Goal: Information Seeking & Learning: Learn about a topic

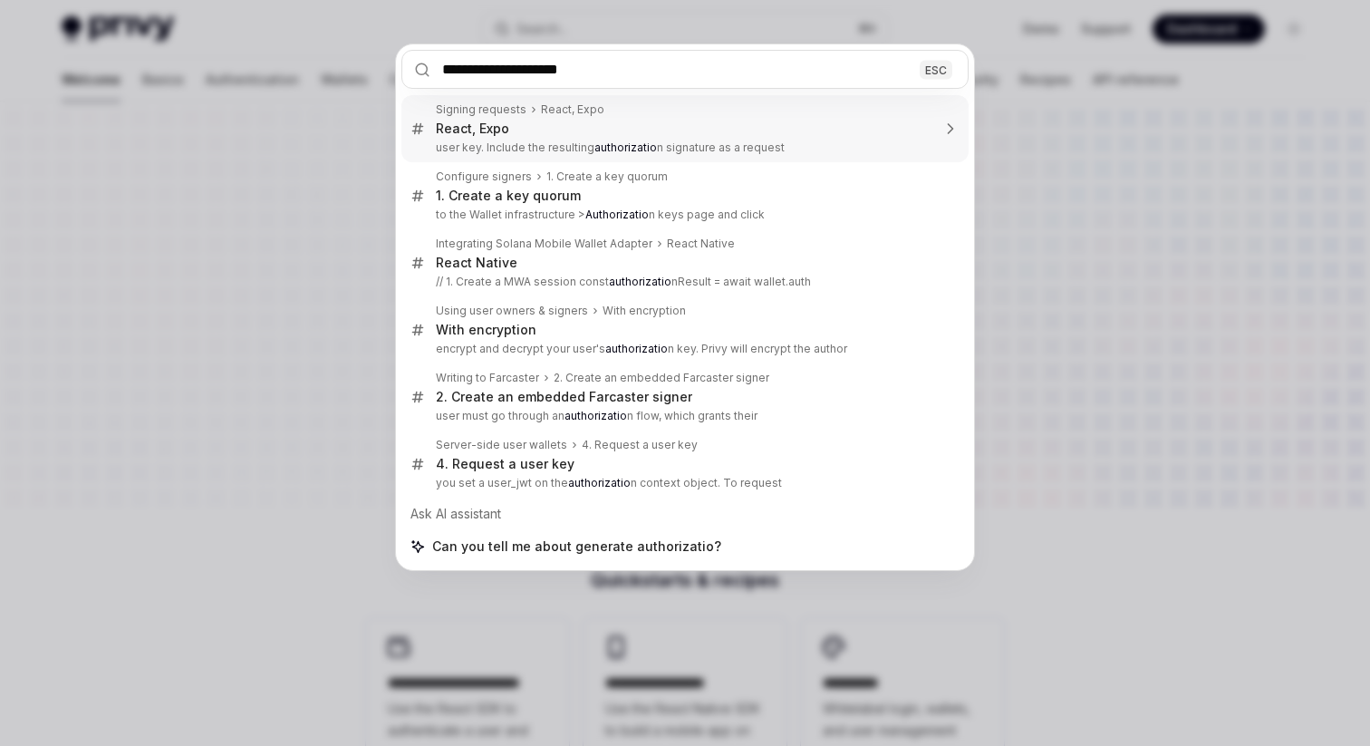
type input "**********"
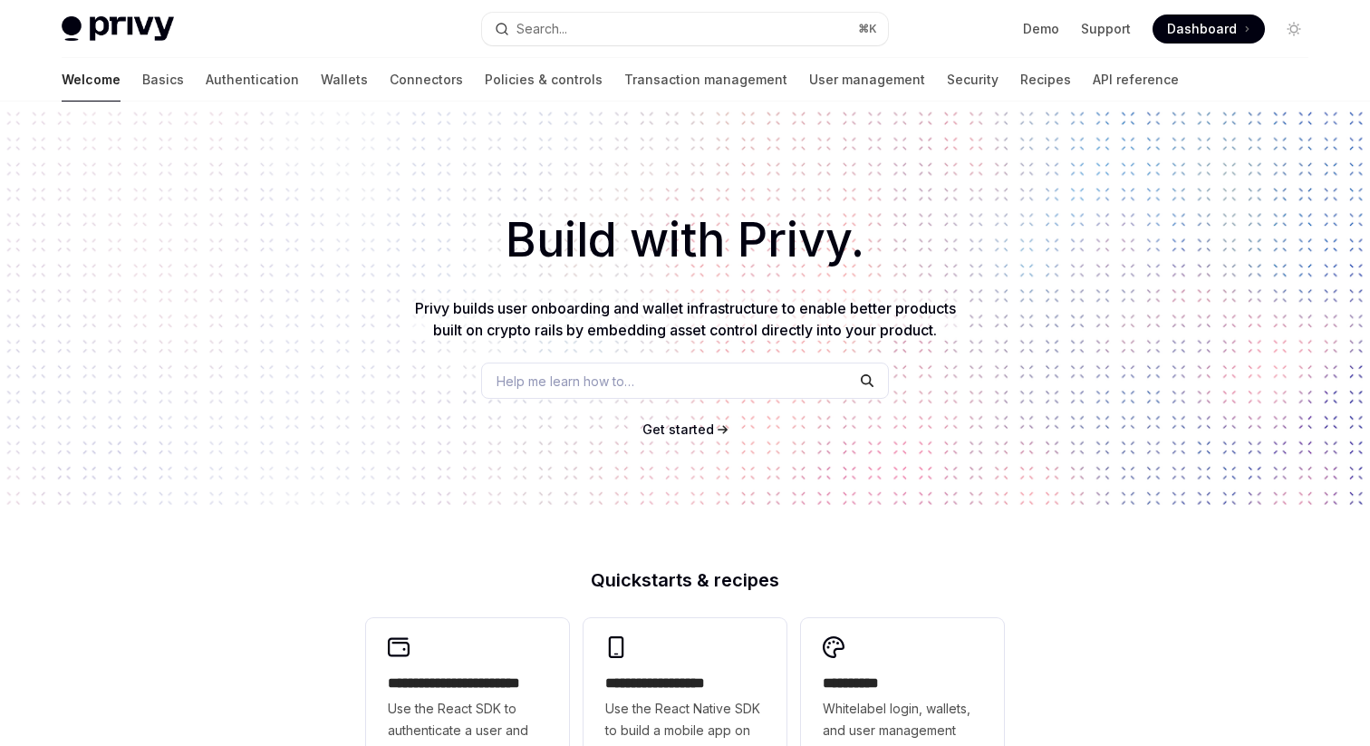
type textarea "*"
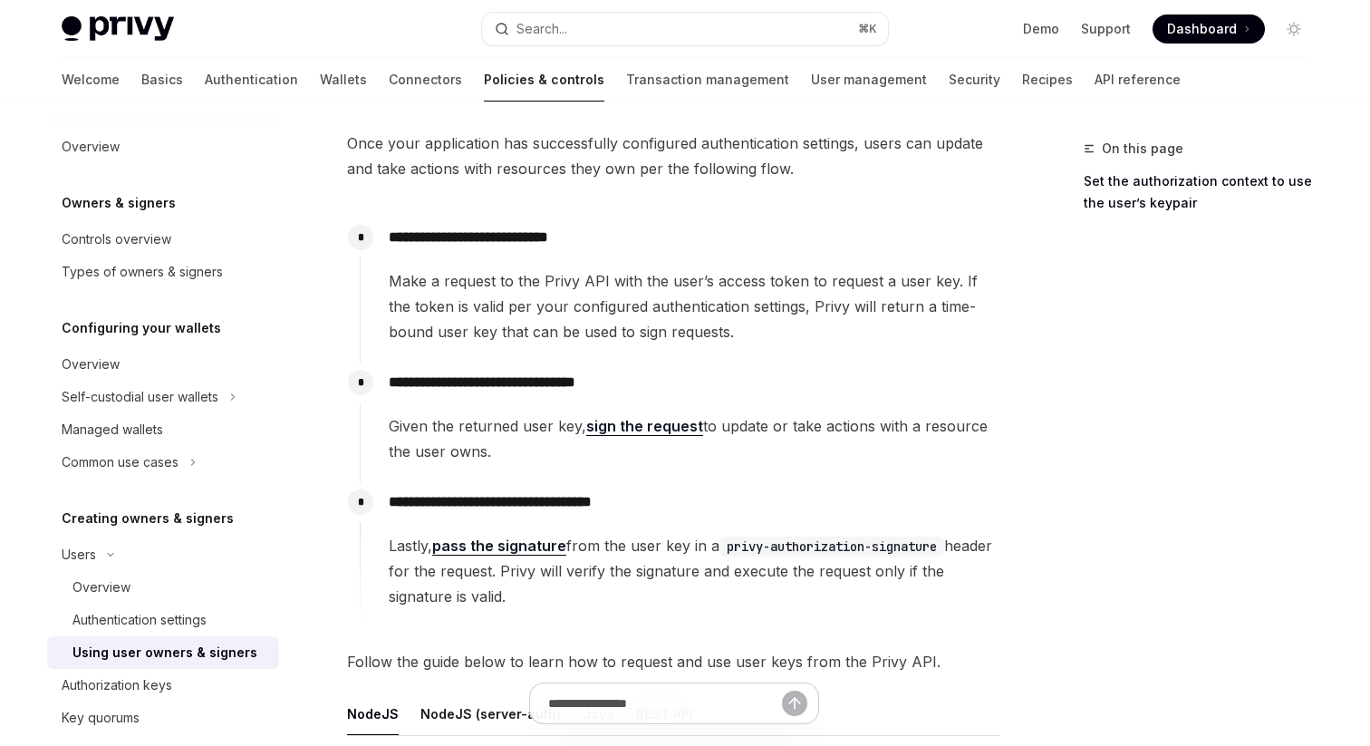
scroll to position [93, 0]
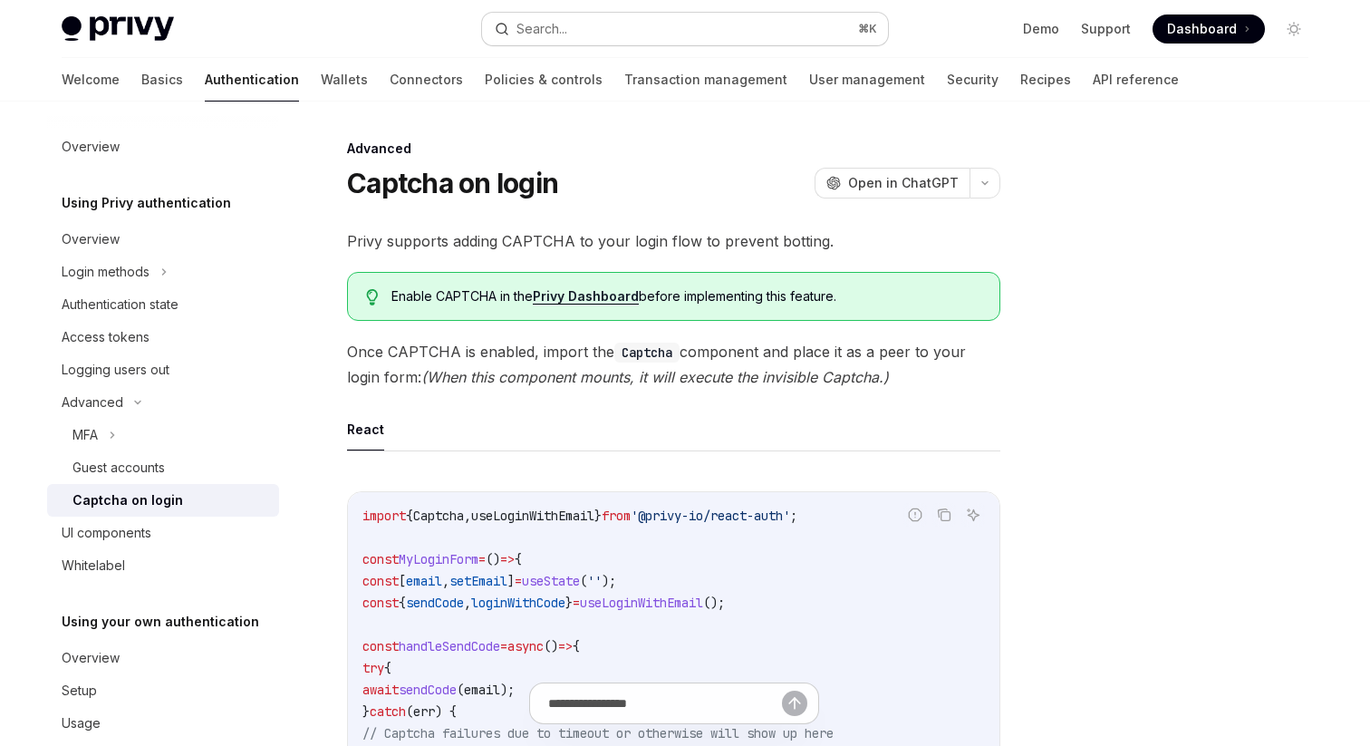
scroll to position [30, 0]
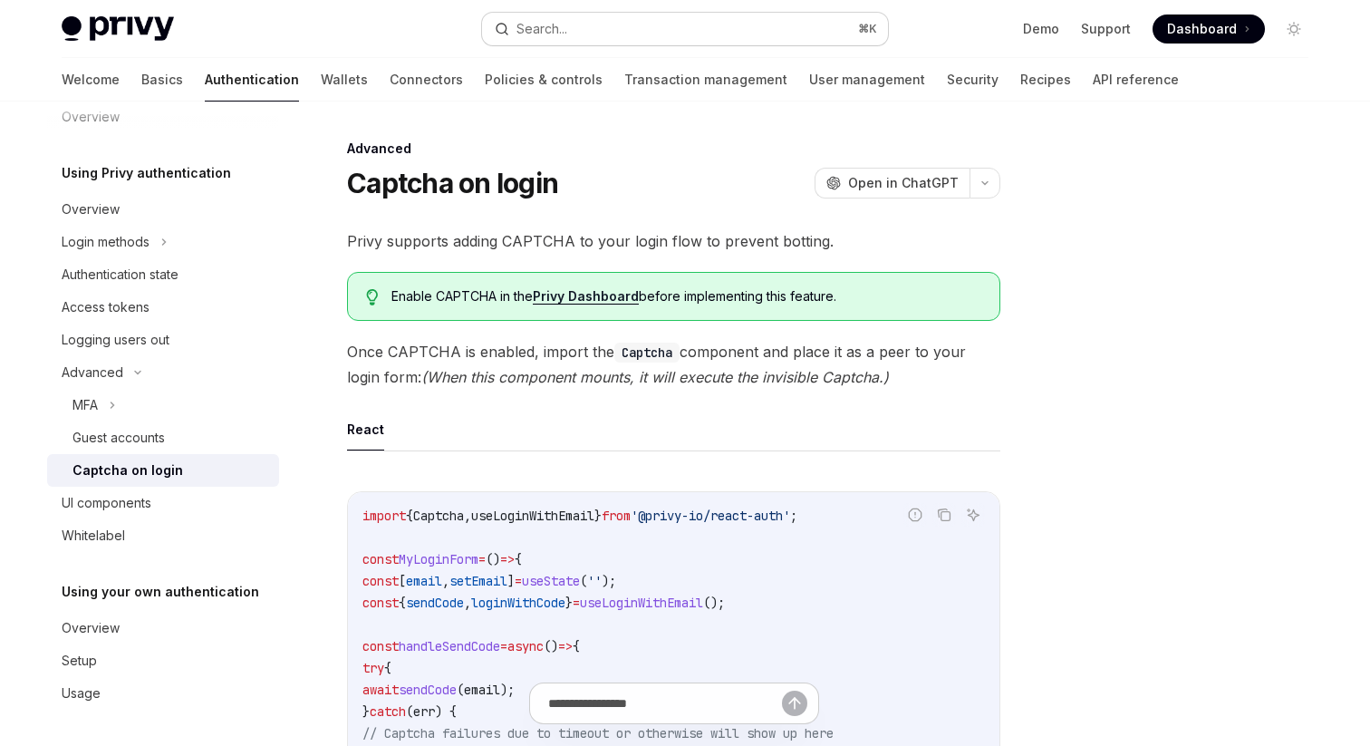
click at [595, 13] on button "Search... ⌘ K" at bounding box center [685, 29] width 406 height 33
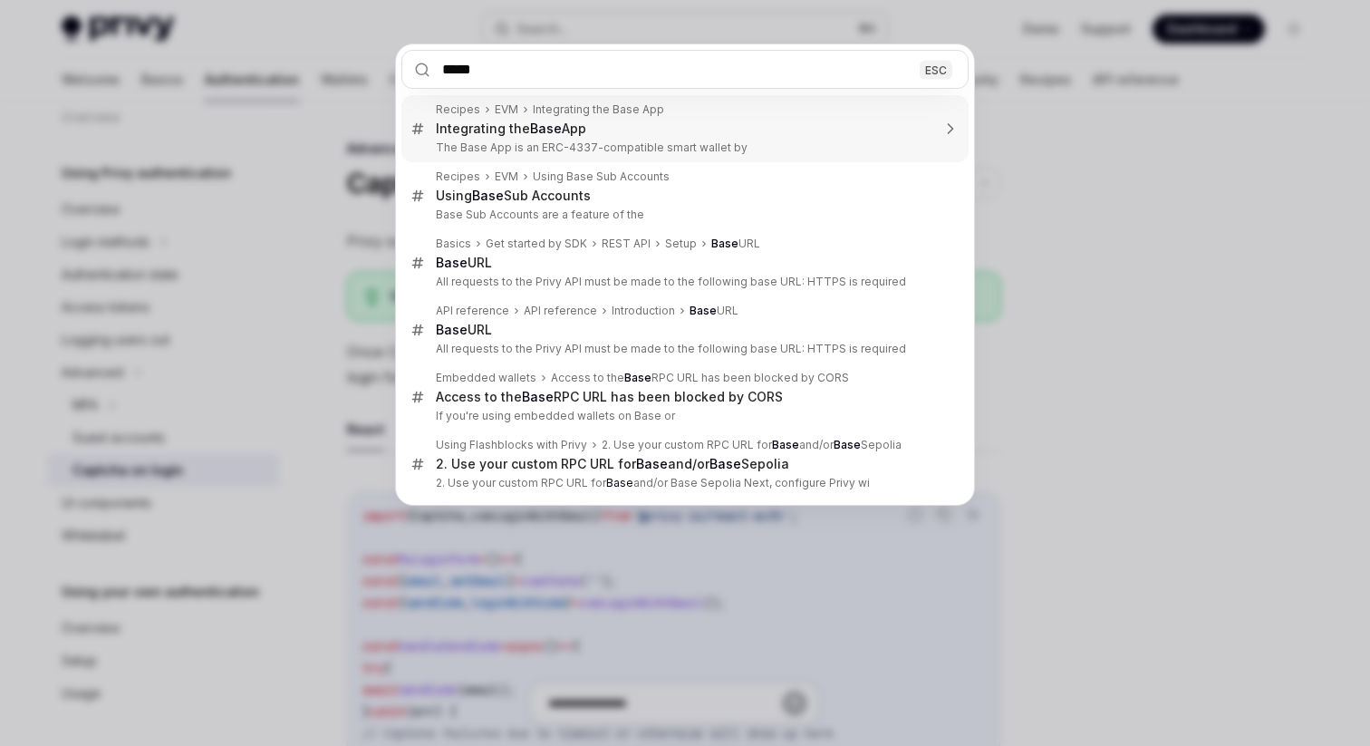
type input "******"
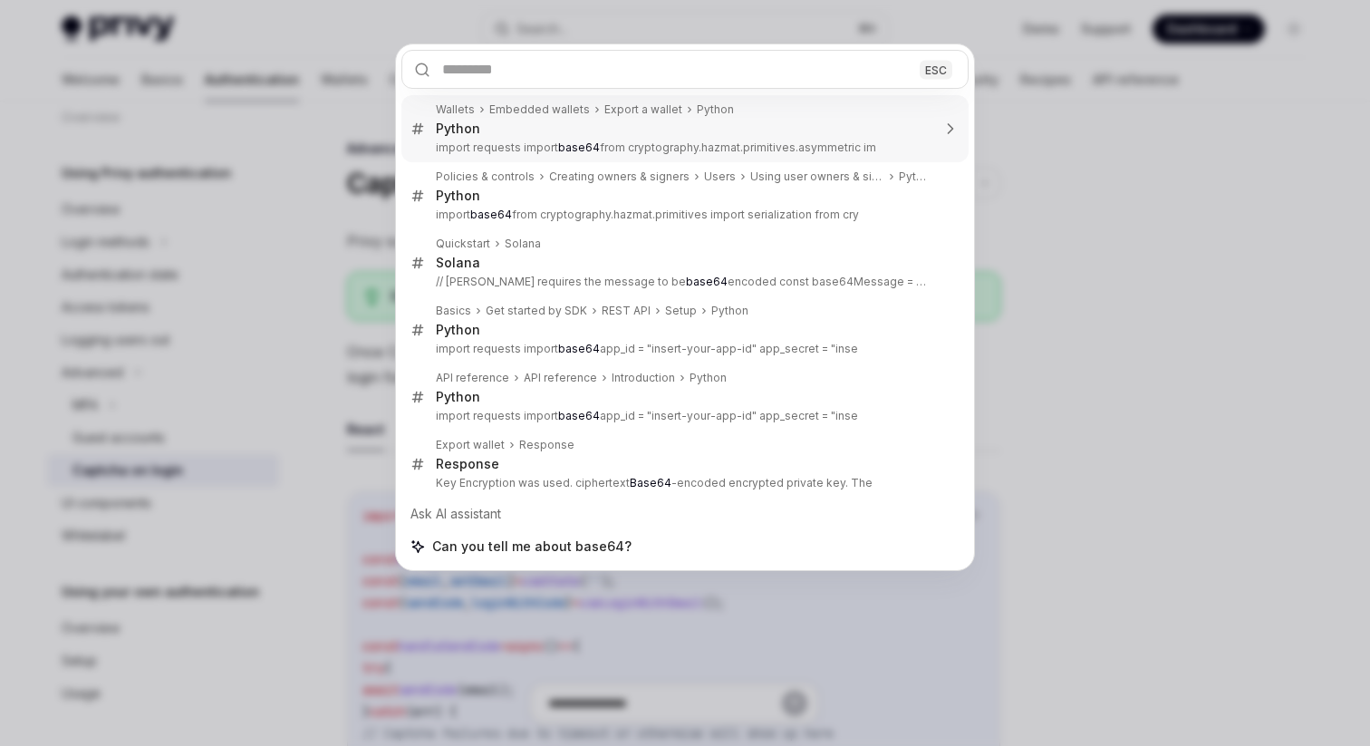
type textarea "*"
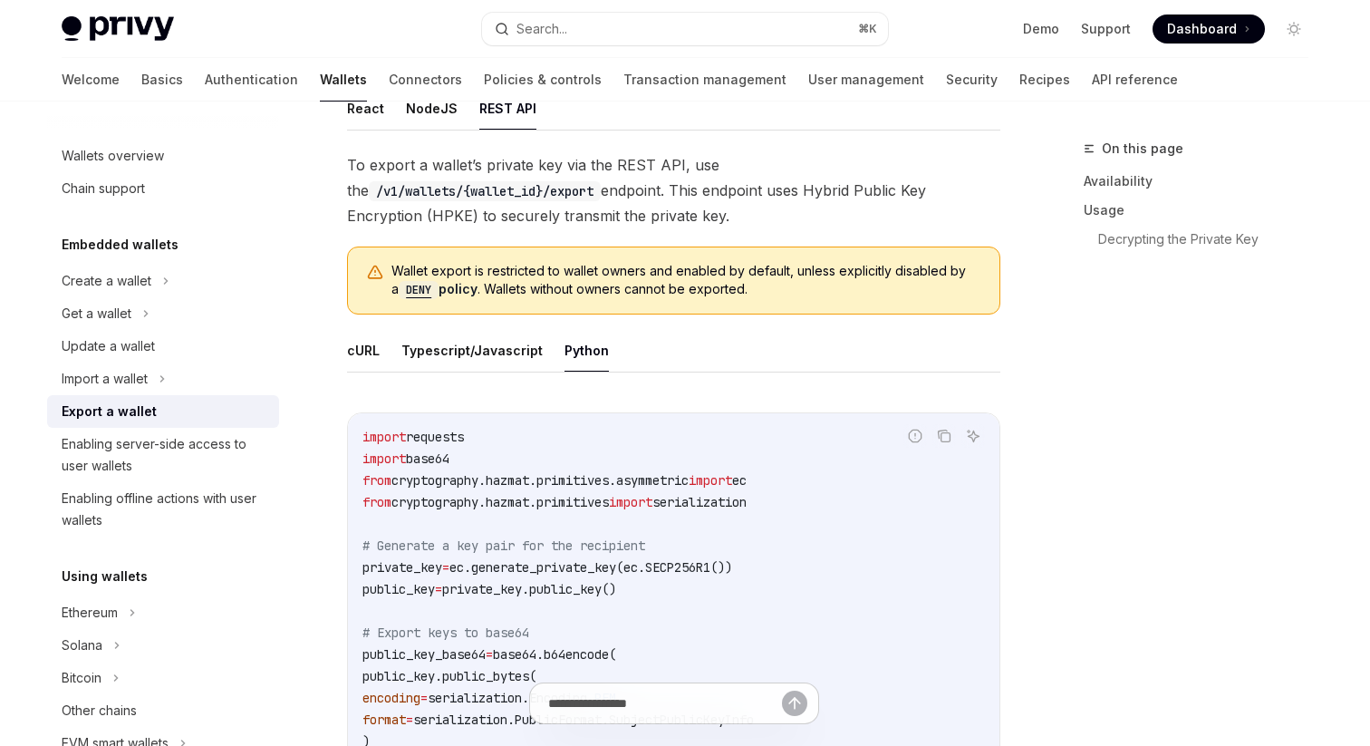
scroll to position [568, 0]
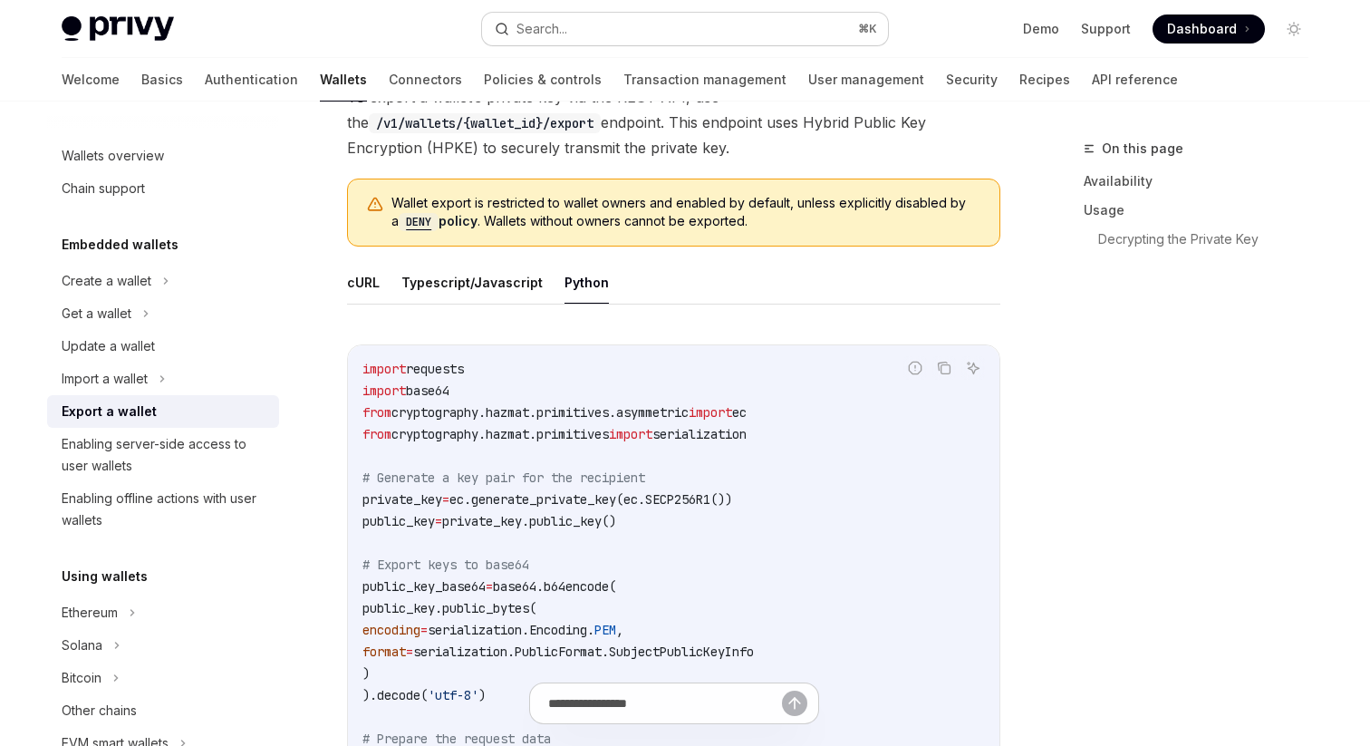
click at [584, 19] on button "Search... ⌘ K" at bounding box center [685, 29] width 406 height 33
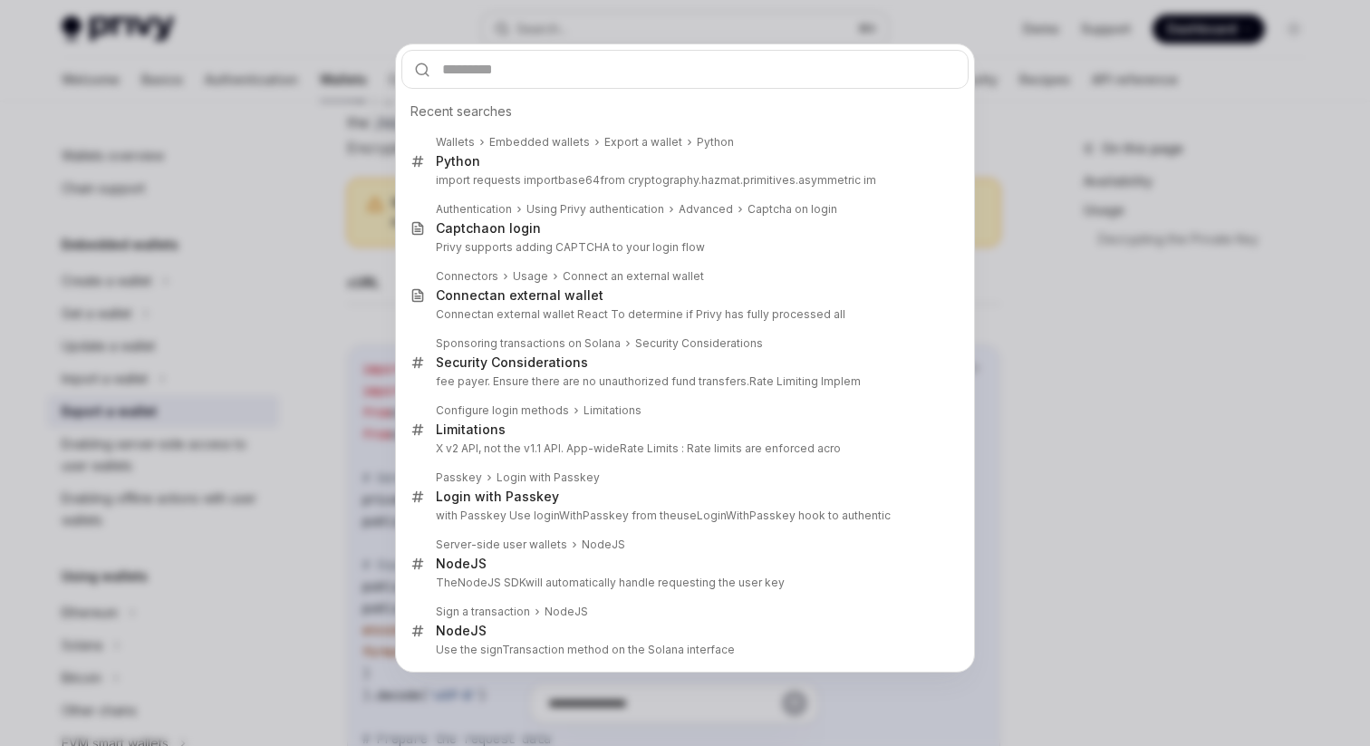
type input "*"
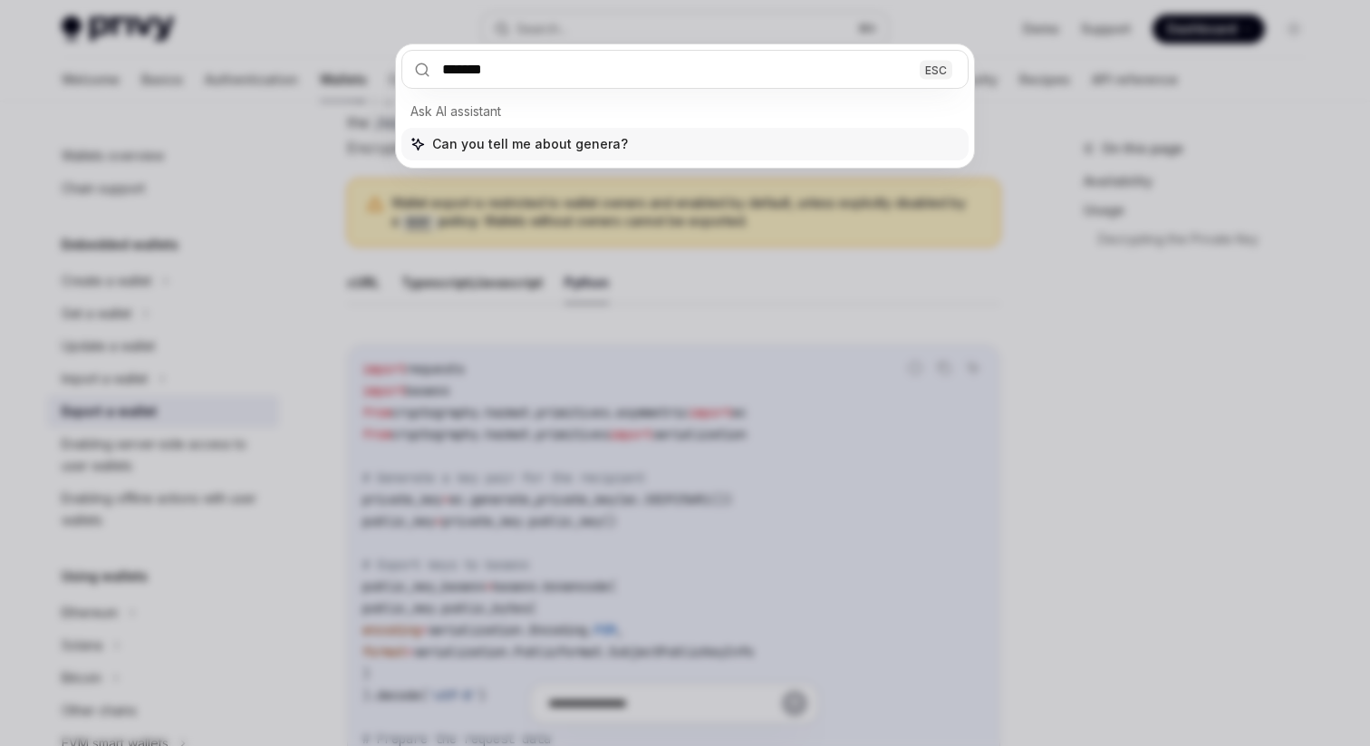
type input "********"
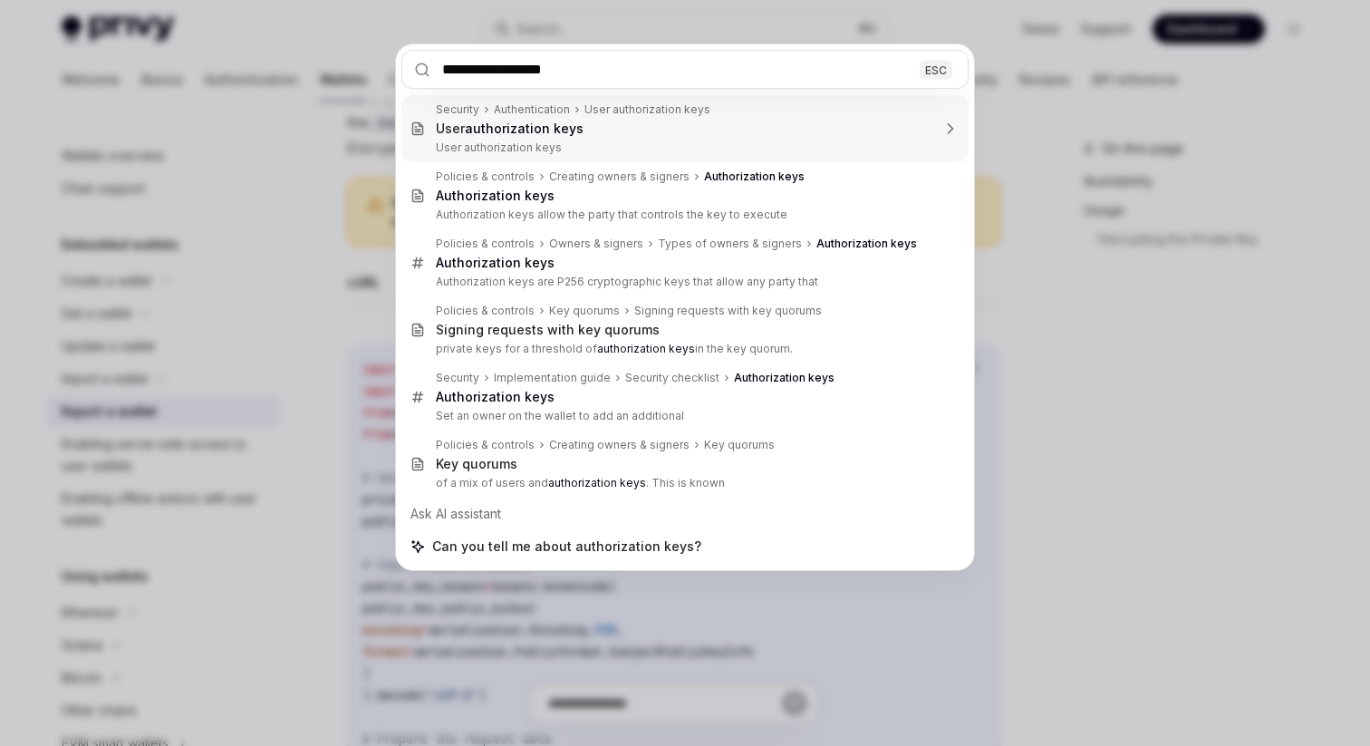
type input "**********"
click at [1046, 88] on div "**********" at bounding box center [685, 373] width 1370 height 746
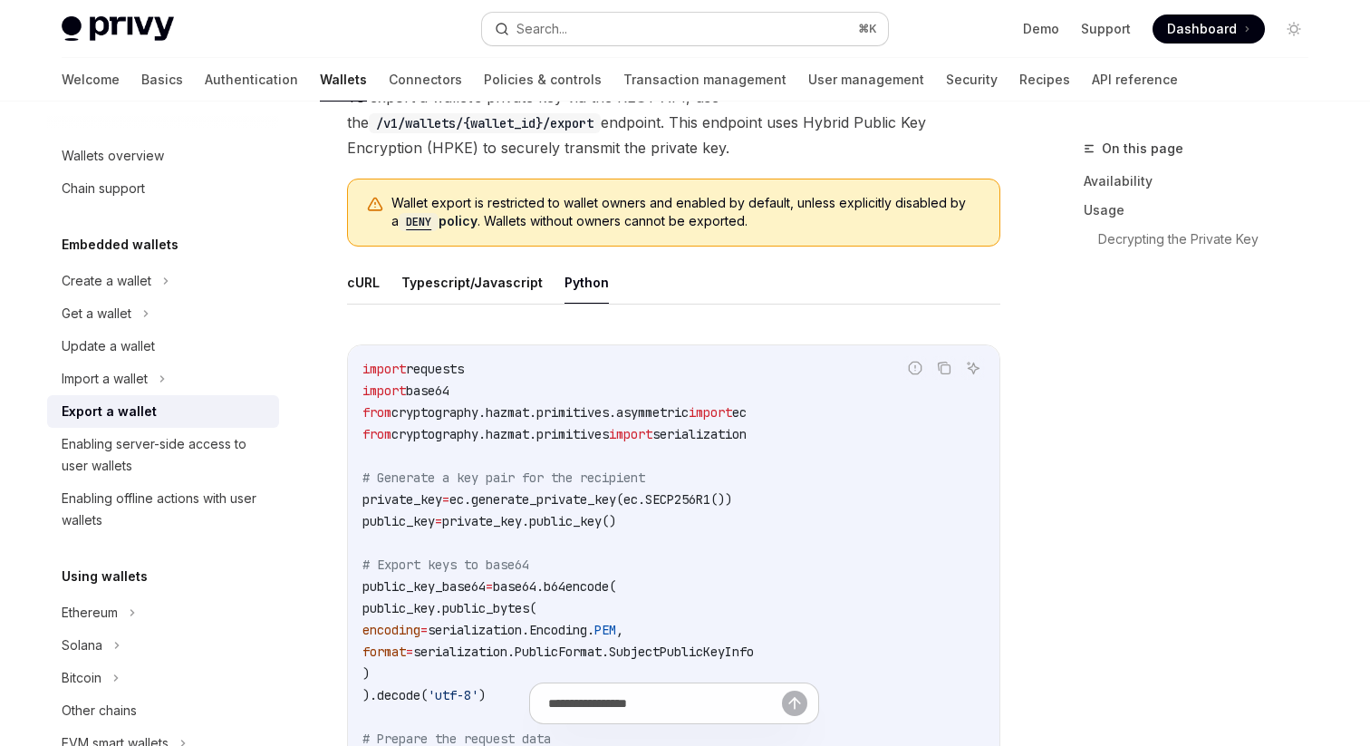
click at [559, 29] on div "Search..." at bounding box center [541, 29] width 51 height 22
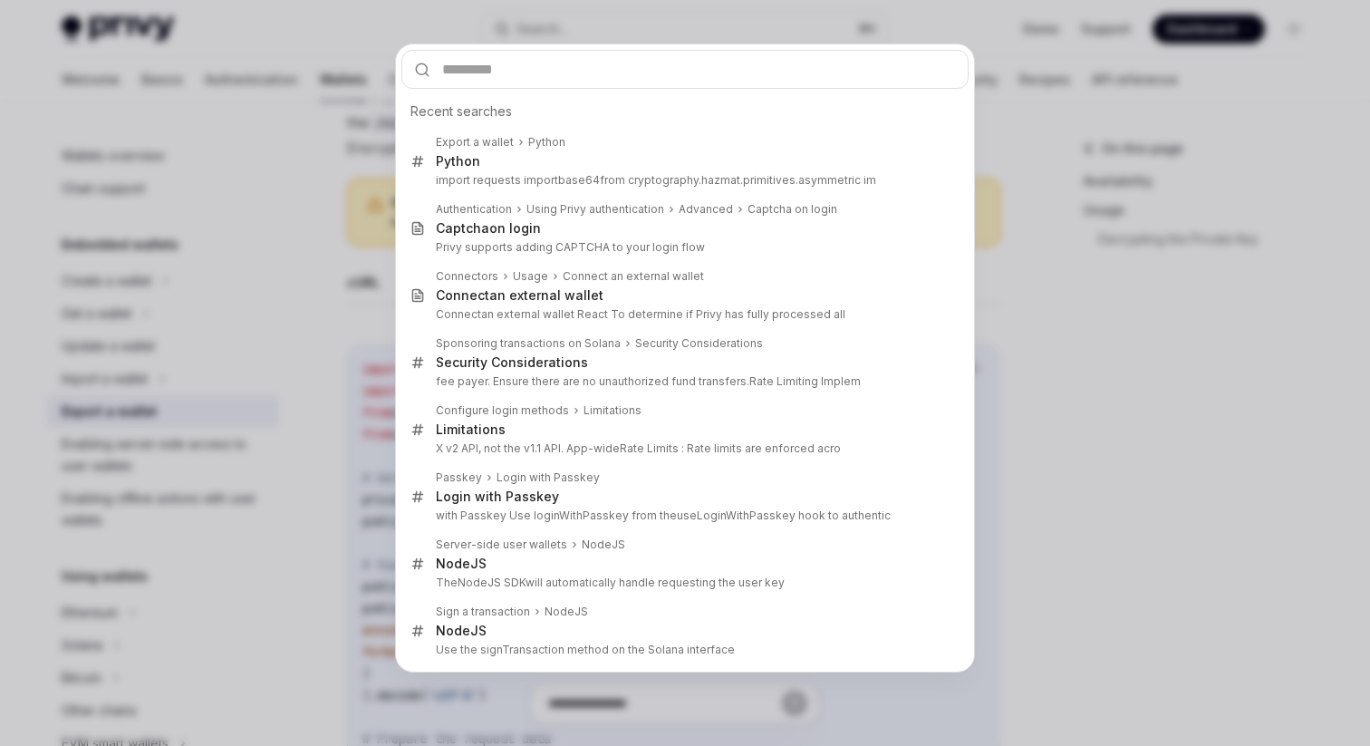
click at [1039, 124] on div "Recent searches Export a wallet Python Python import requests import base64 fro…" at bounding box center [685, 373] width 1370 height 746
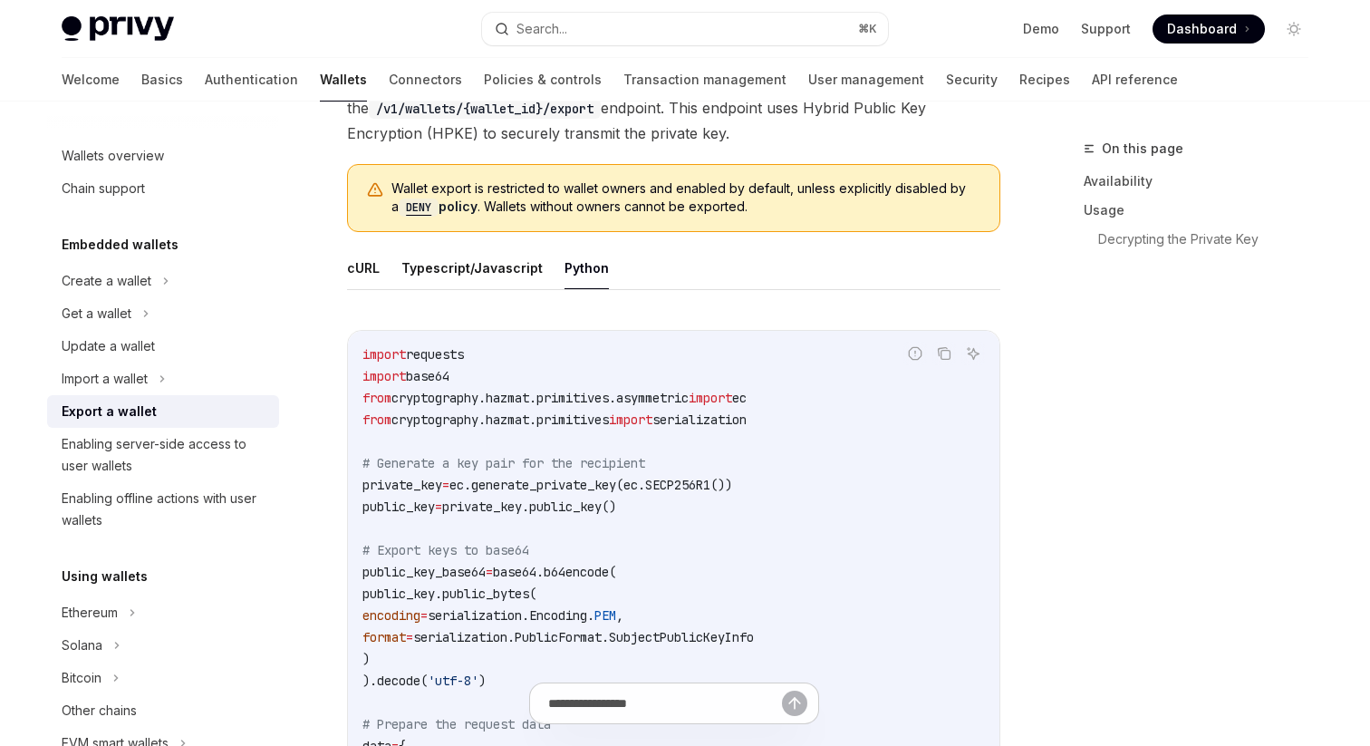
scroll to position [578, 0]
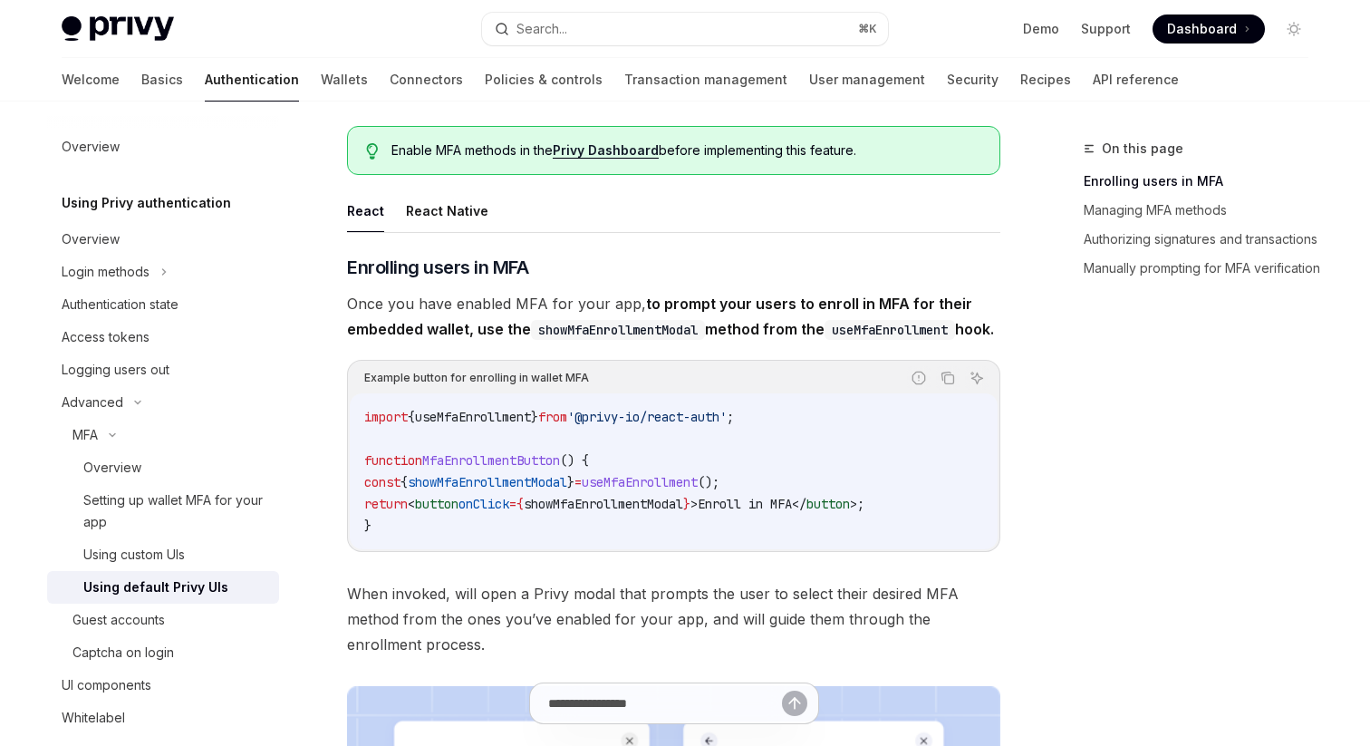
scroll to position [106, 0]
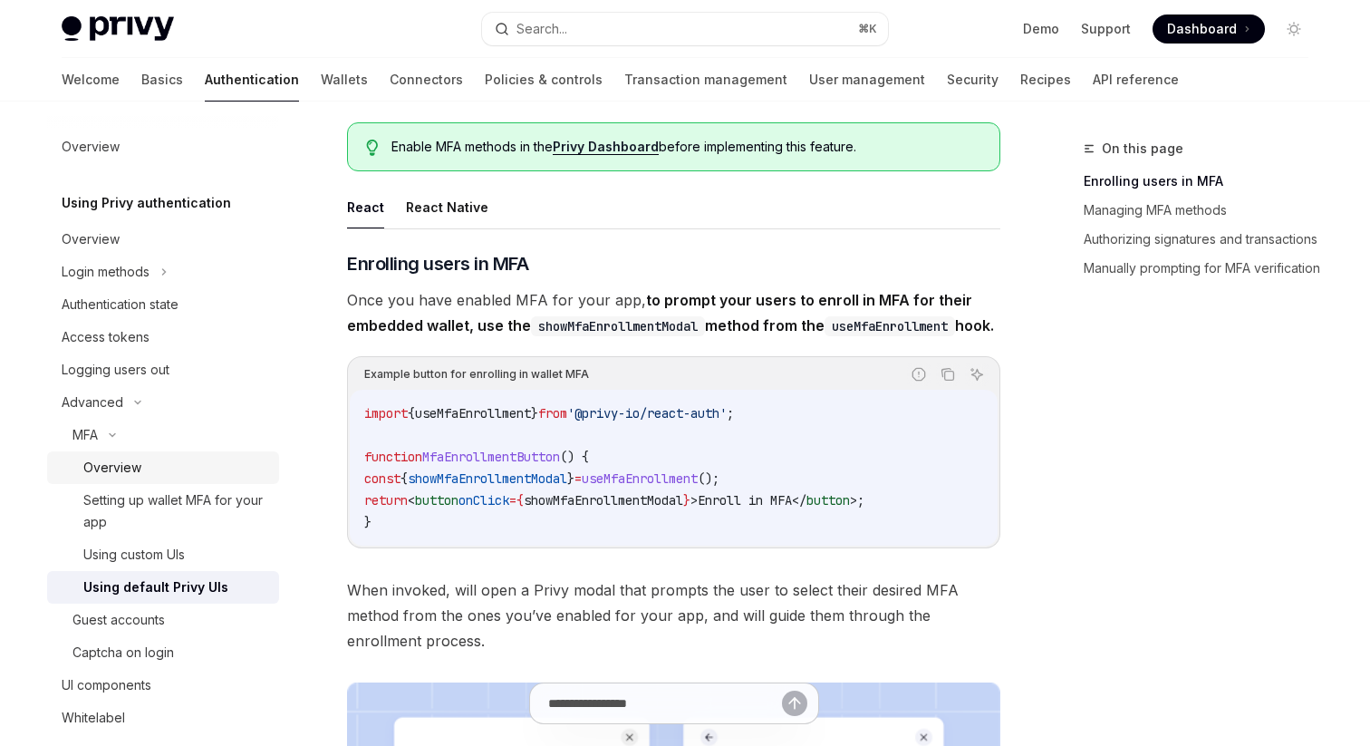
click at [132, 458] on div "Overview" at bounding box center [112, 468] width 58 height 22
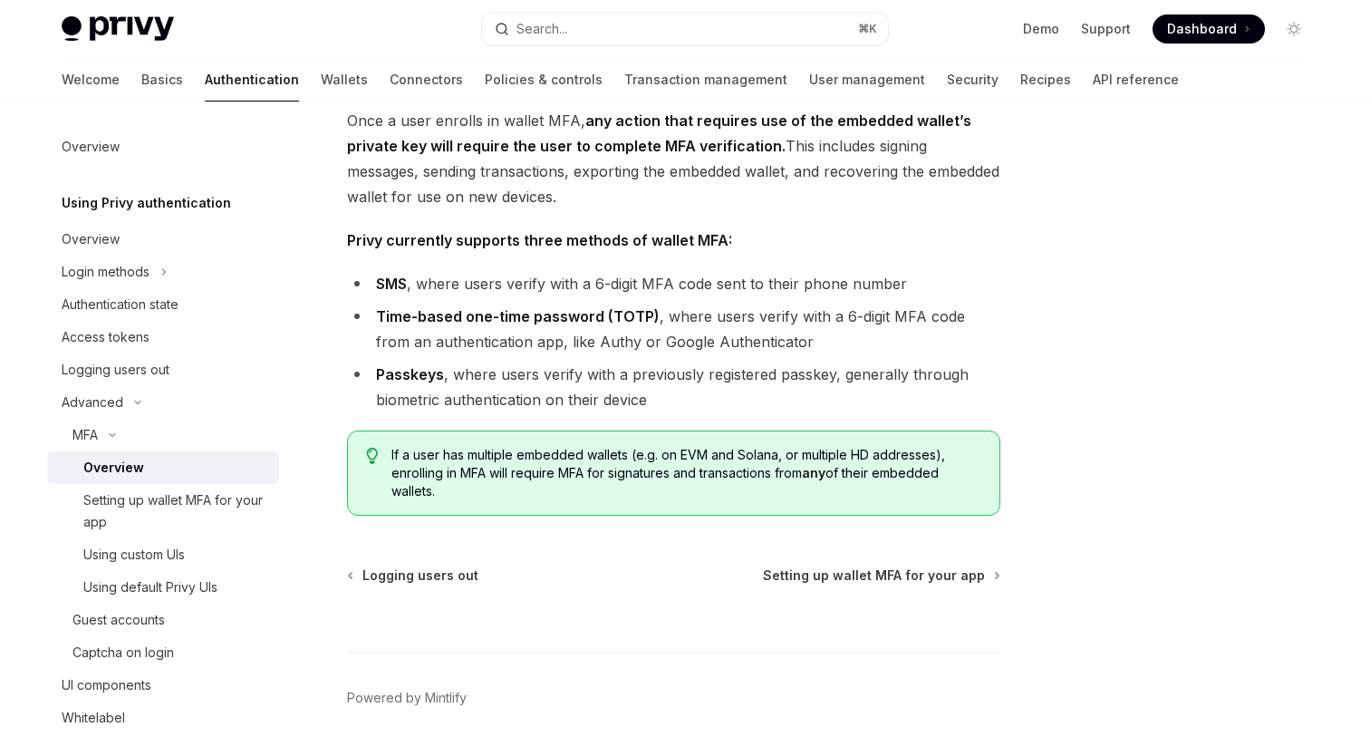
scroll to position [661, 0]
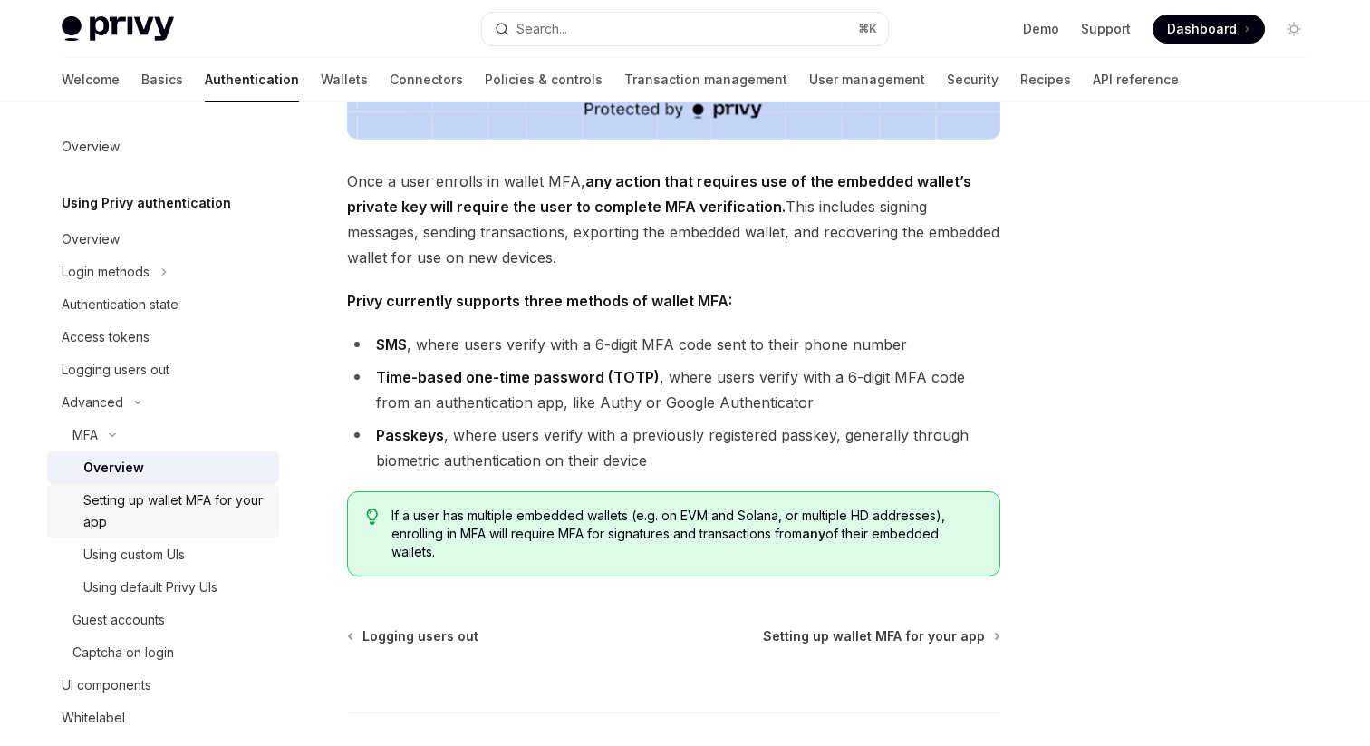
click at [190, 526] on div "Setting up wallet MFA for your app" at bounding box center [175, 510] width 185 height 43
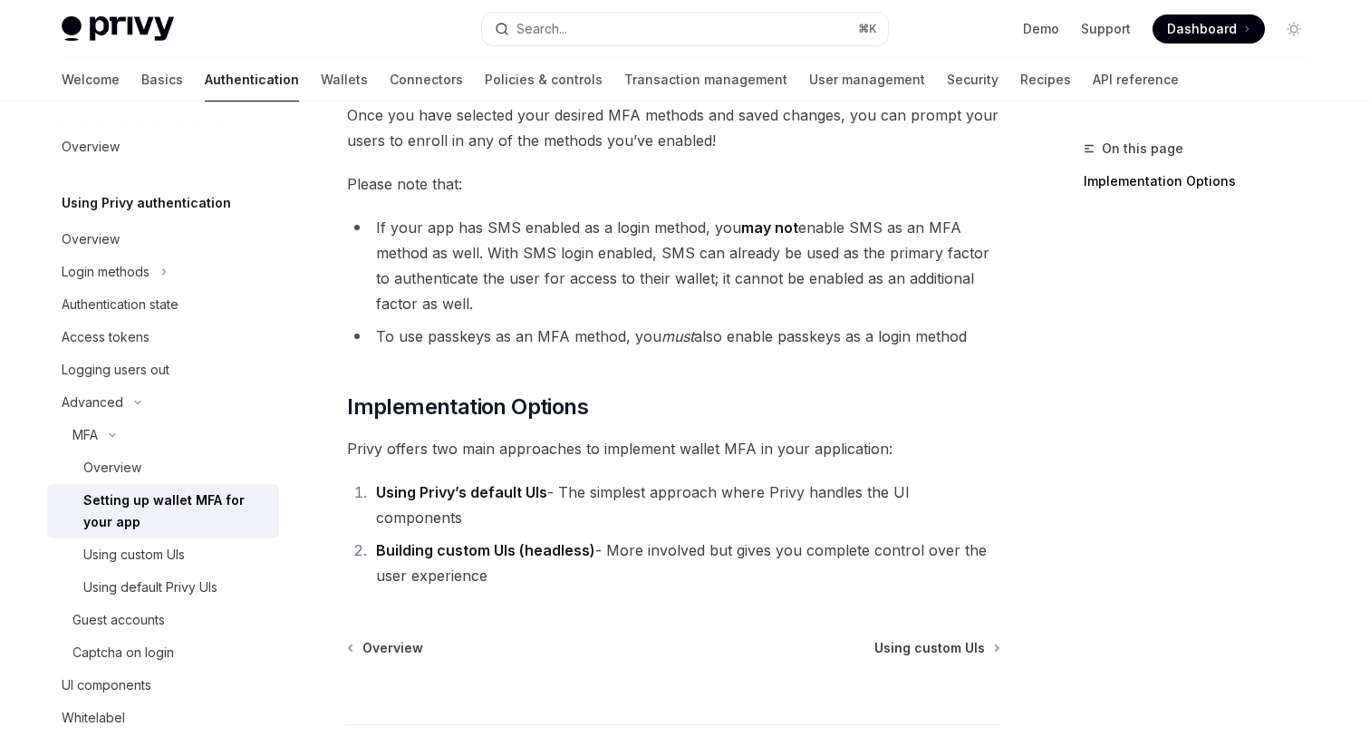
scroll to position [767, 0]
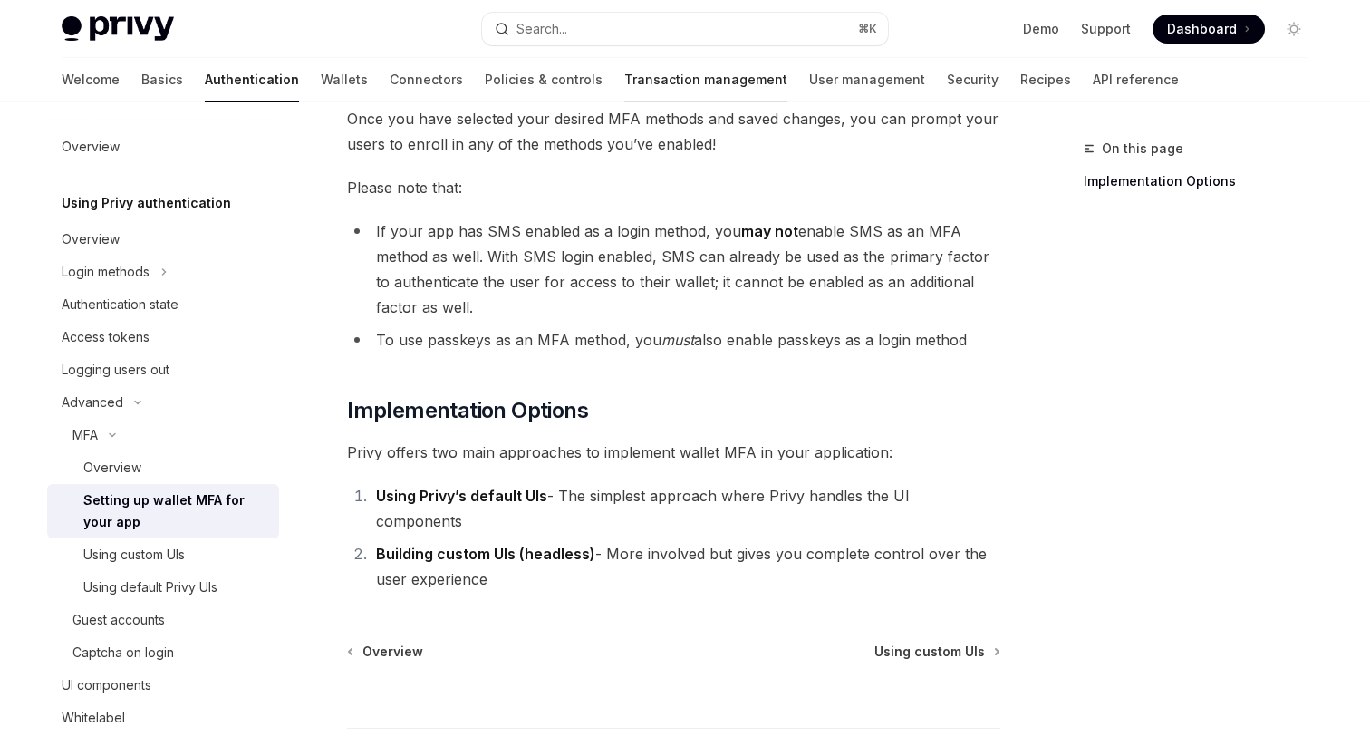
click at [659, 87] on link "Transaction management" at bounding box center [705, 79] width 163 height 43
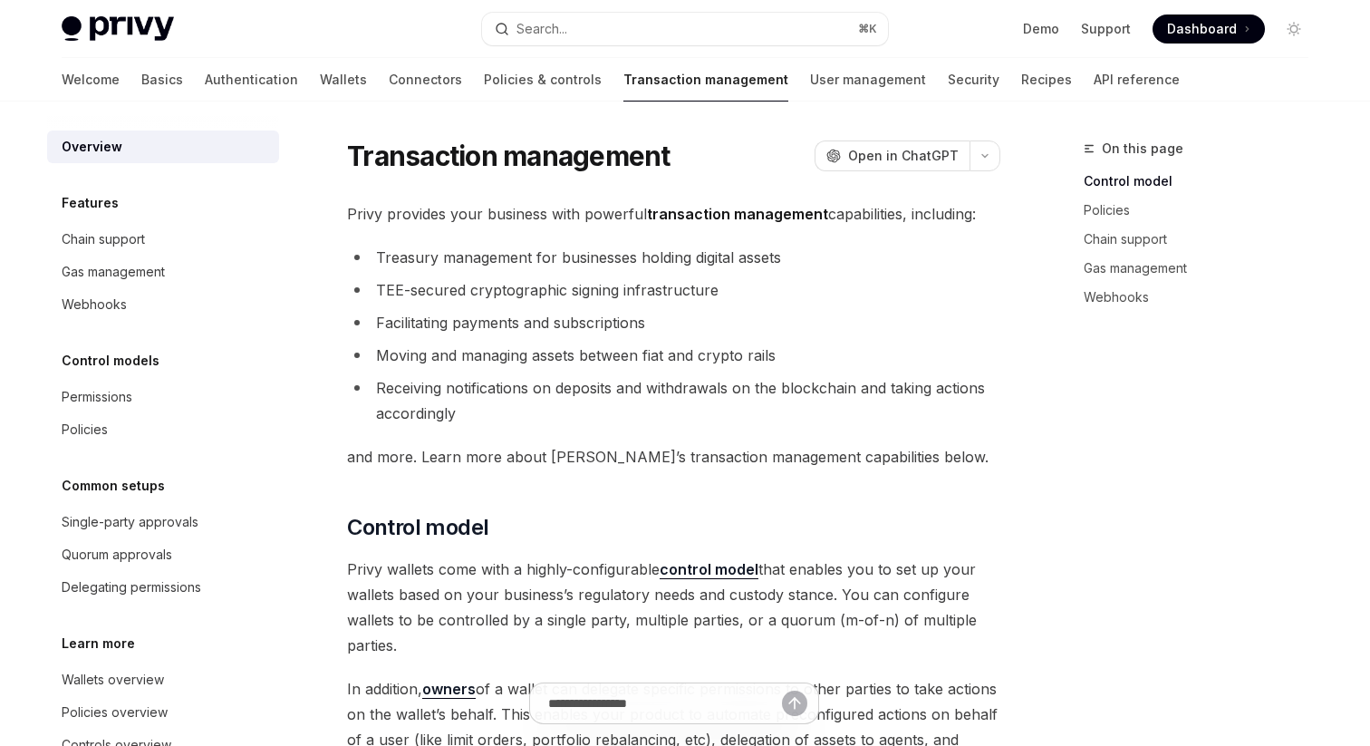
click at [687, 150] on div "Transaction management OpenAI Open in ChatGPT" at bounding box center [673, 156] width 653 height 33
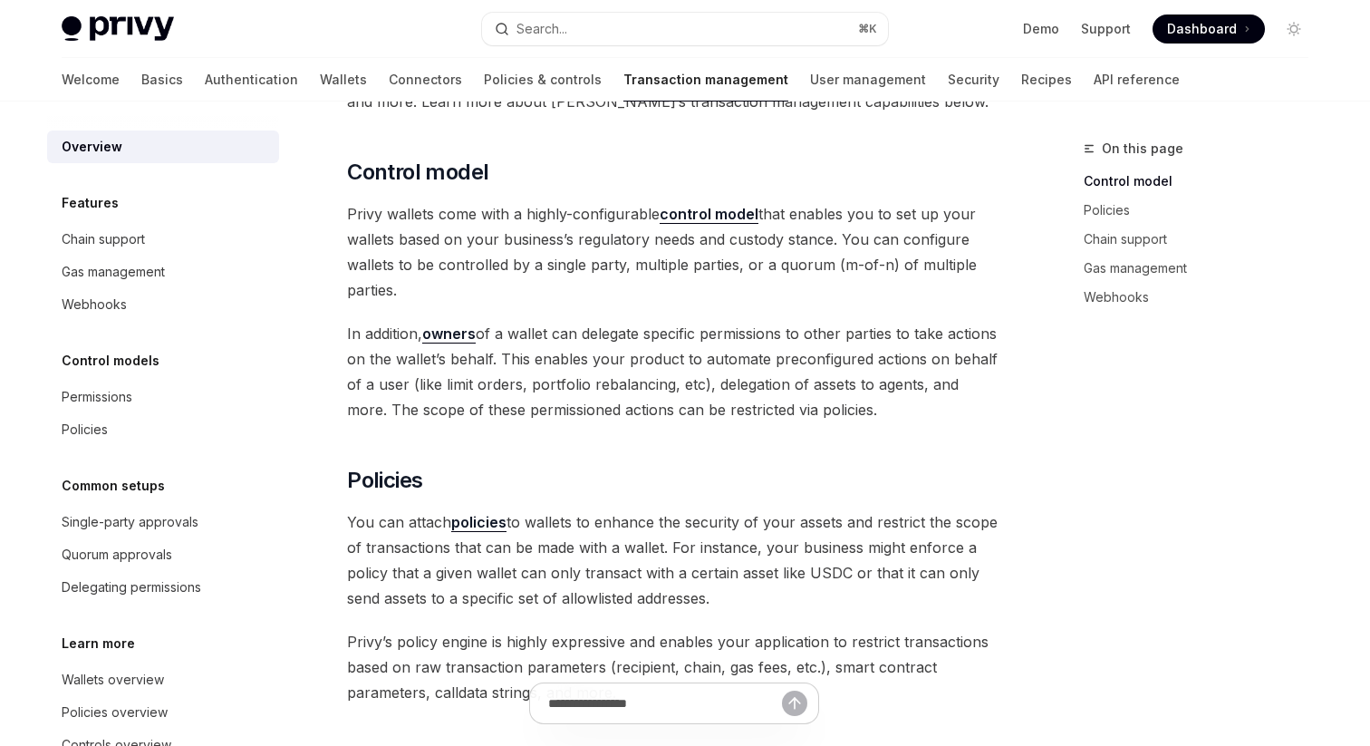
scroll to position [372, 0]
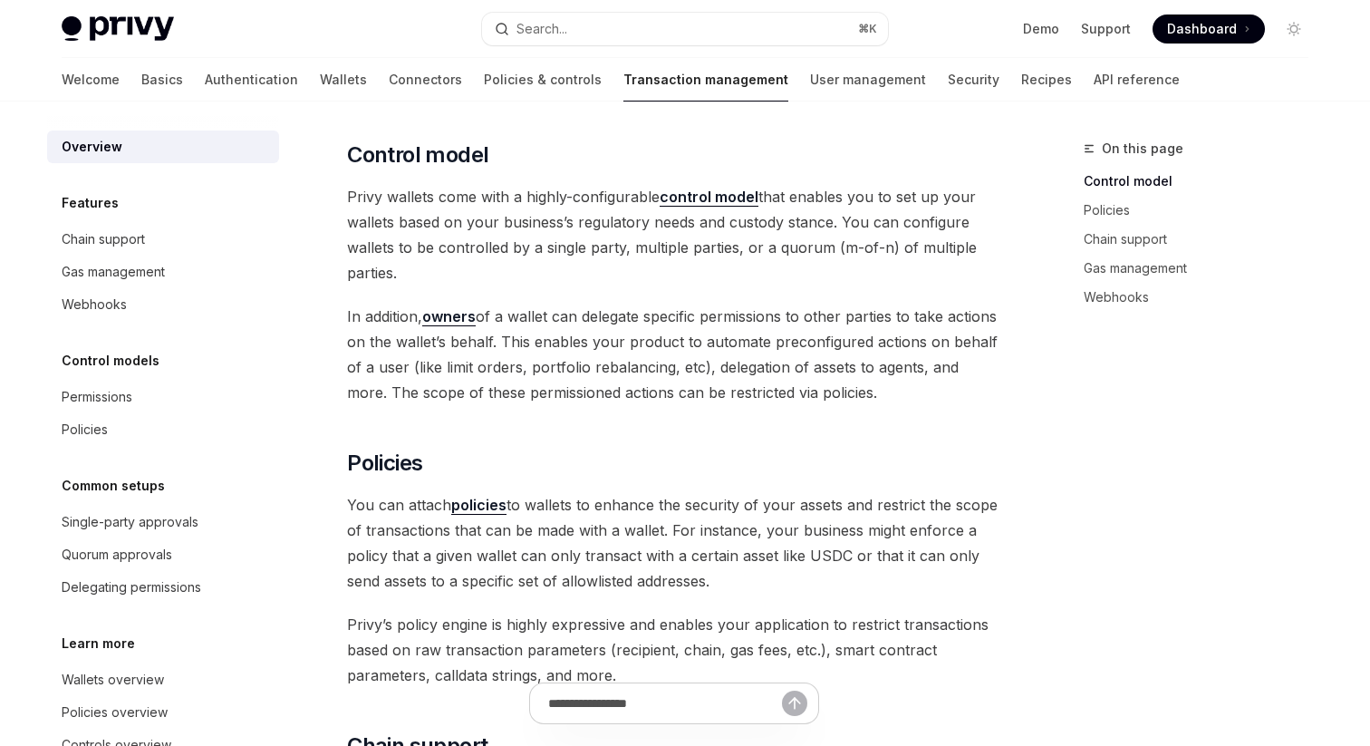
click at [687, 150] on h2 "​ Control model" at bounding box center [673, 154] width 653 height 29
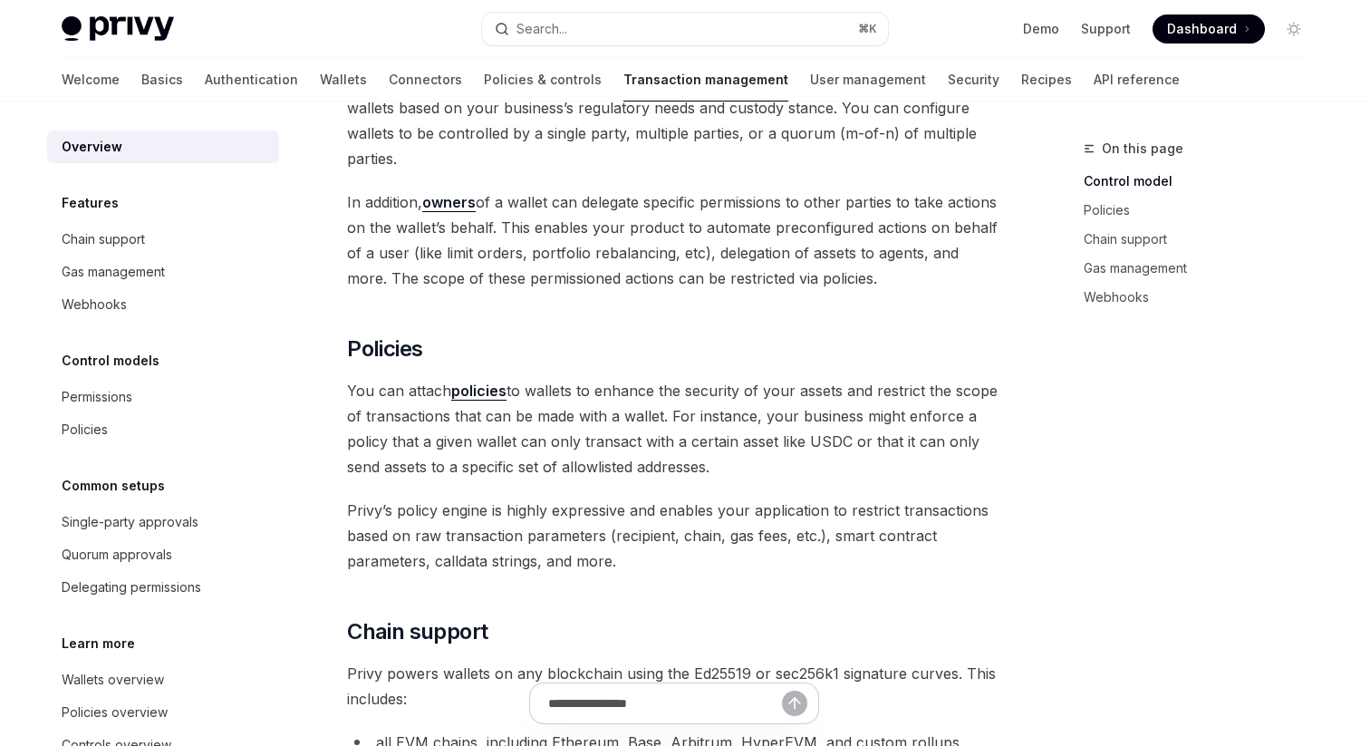
scroll to position [572, 0]
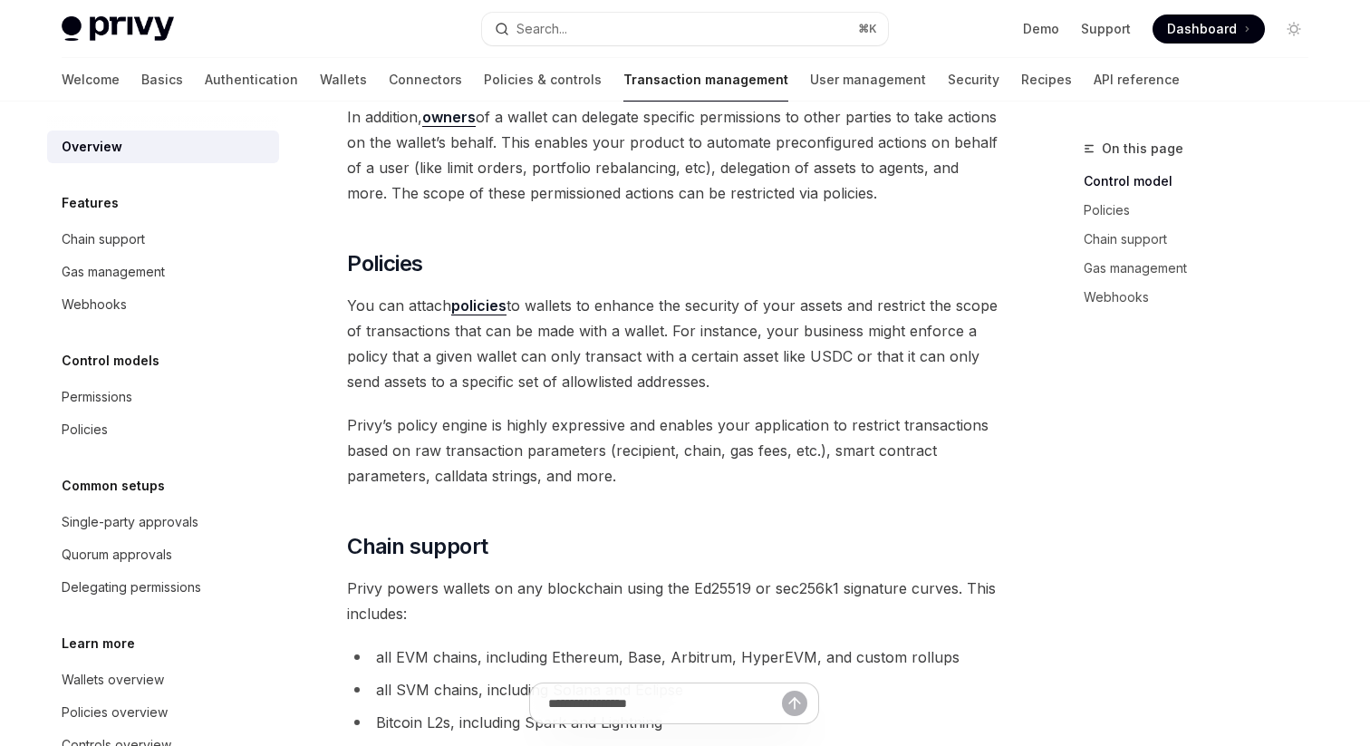
click at [677, 154] on span "In addition, owners of a wallet can delegate specific permissions to other part…" at bounding box center [673, 154] width 653 height 101
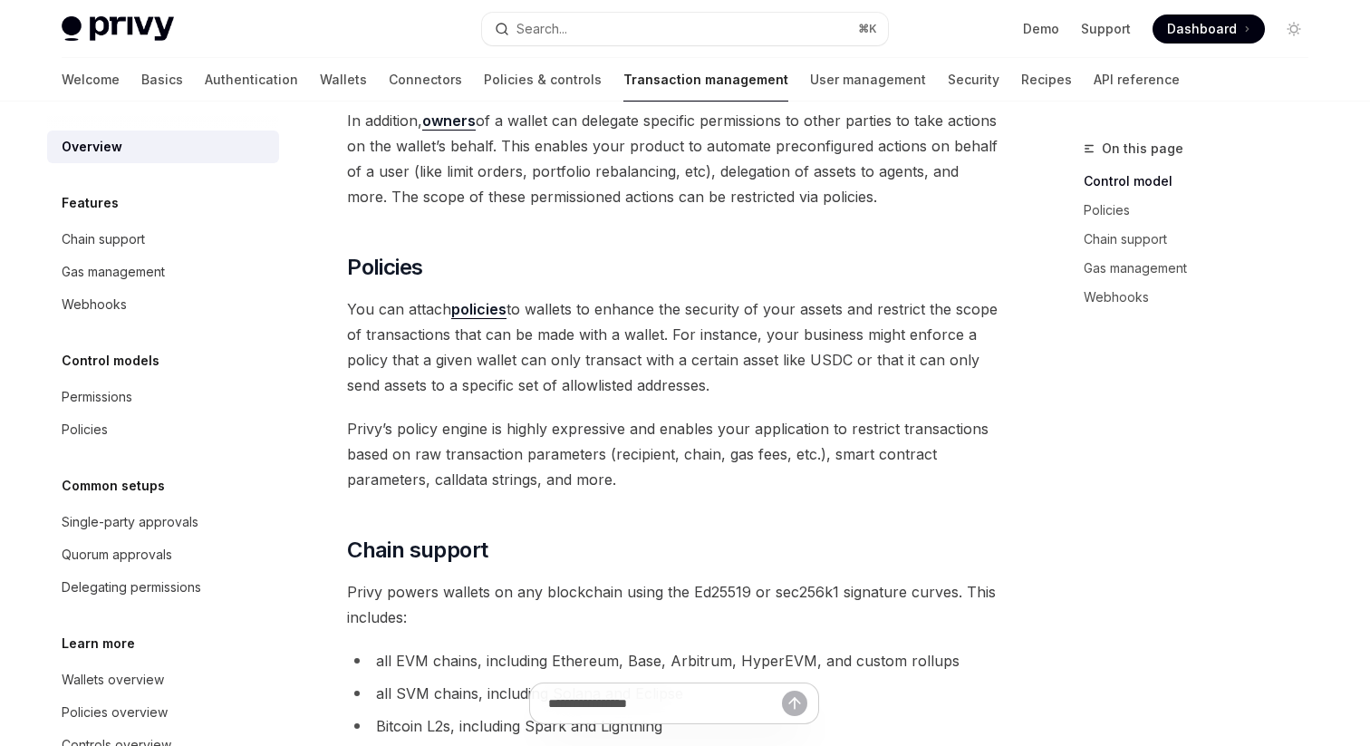
scroll to position [561, 0]
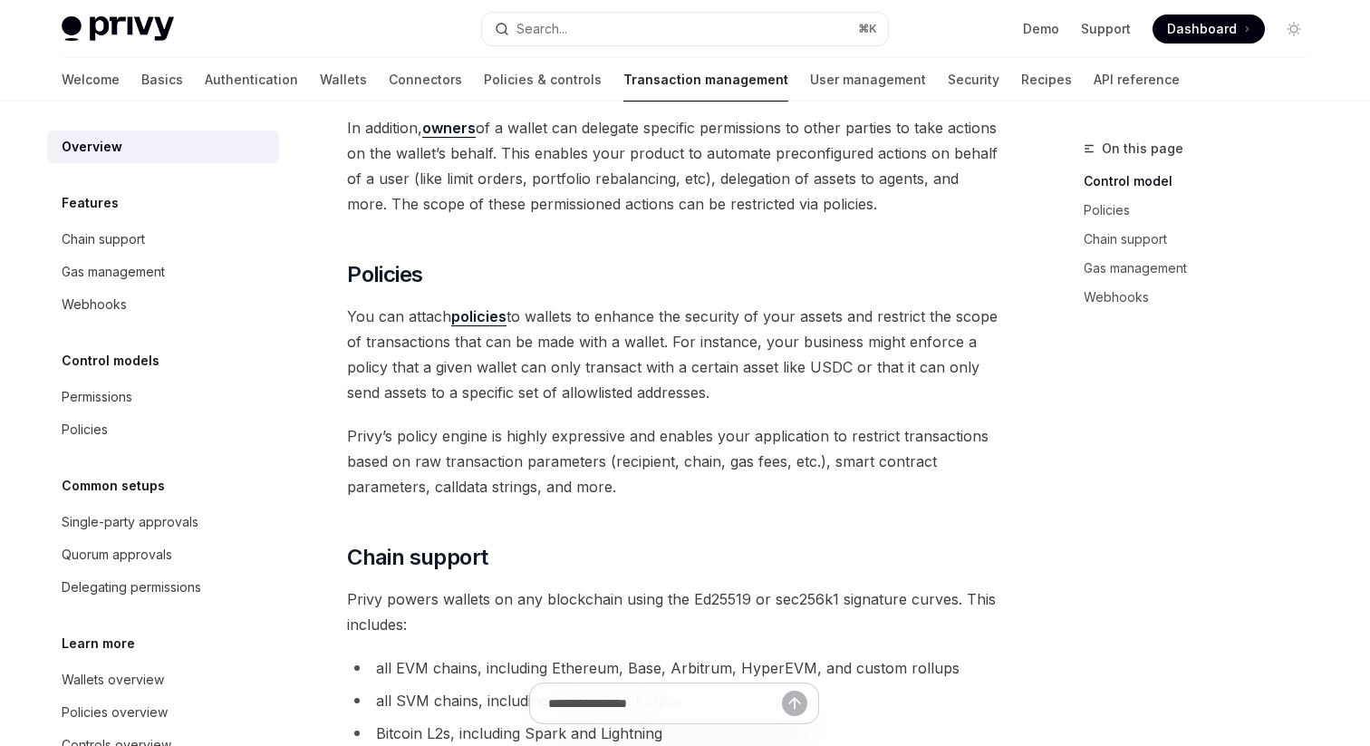
click at [677, 166] on span "In addition, owners of a wallet can delegate specific permissions to other part…" at bounding box center [673, 165] width 653 height 101
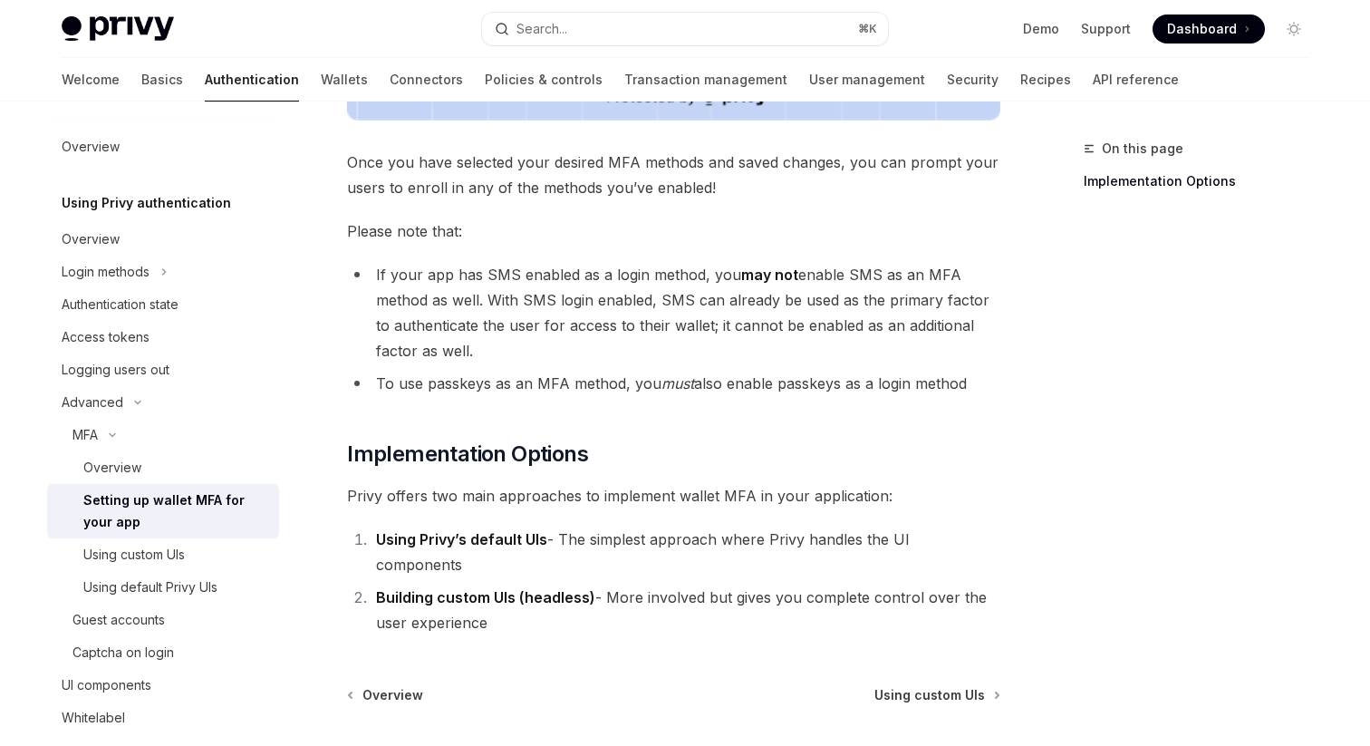
scroll to position [724, 0]
click at [631, 76] on link "Transaction management" at bounding box center [705, 79] width 163 height 43
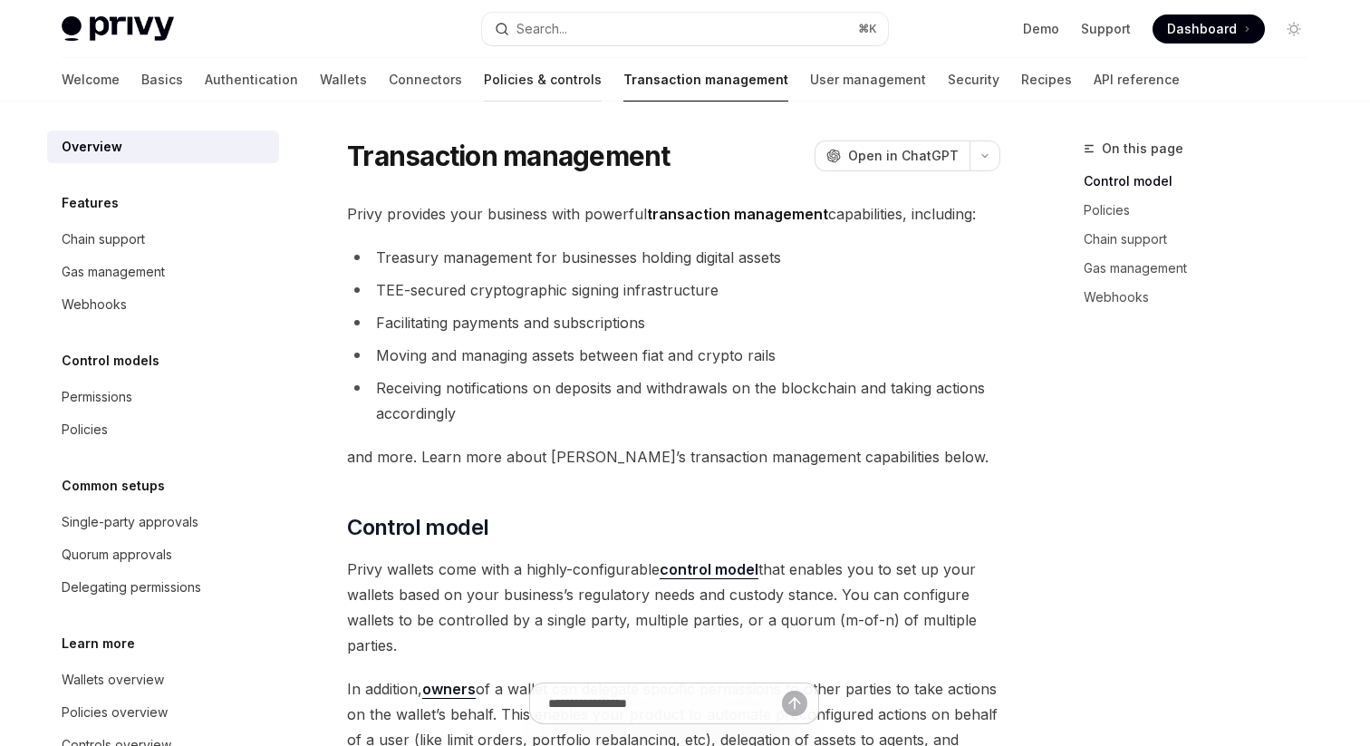
click at [484, 83] on link "Policies & controls" at bounding box center [543, 79] width 118 height 43
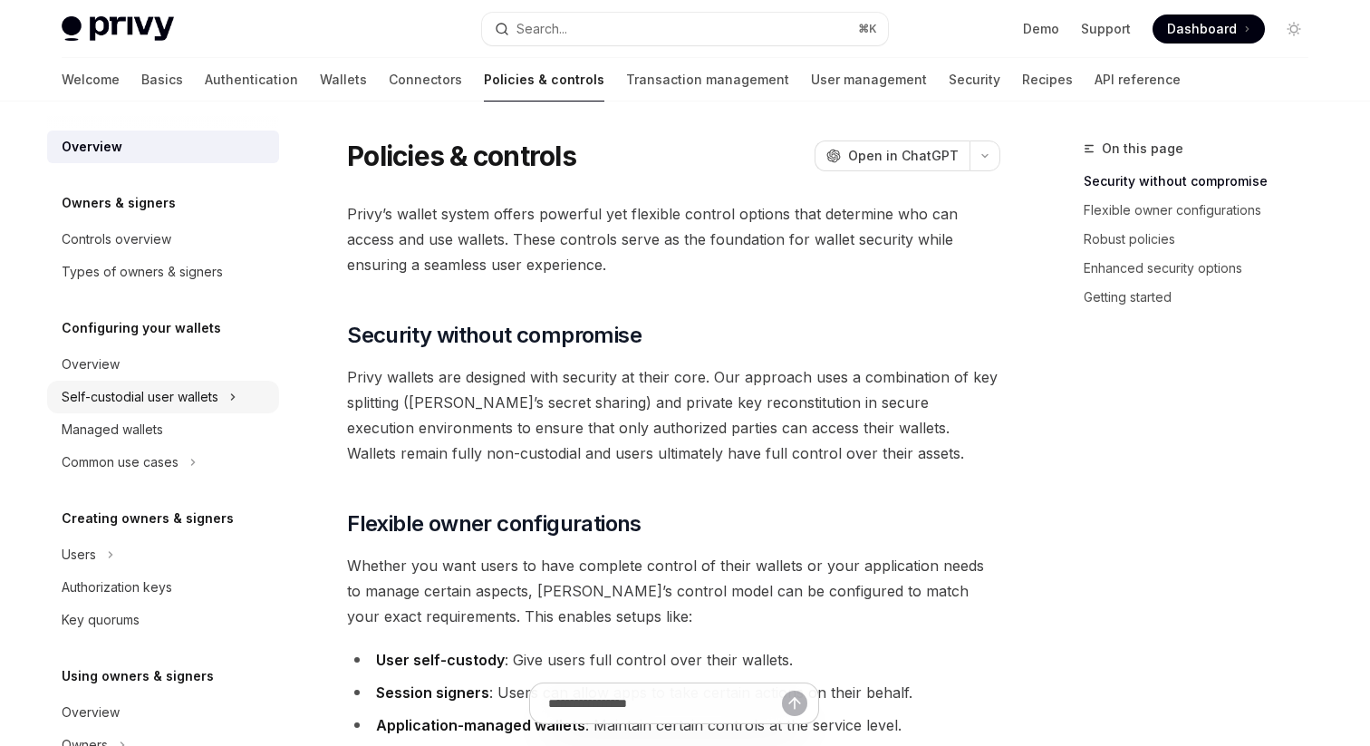
scroll to position [40, 0]
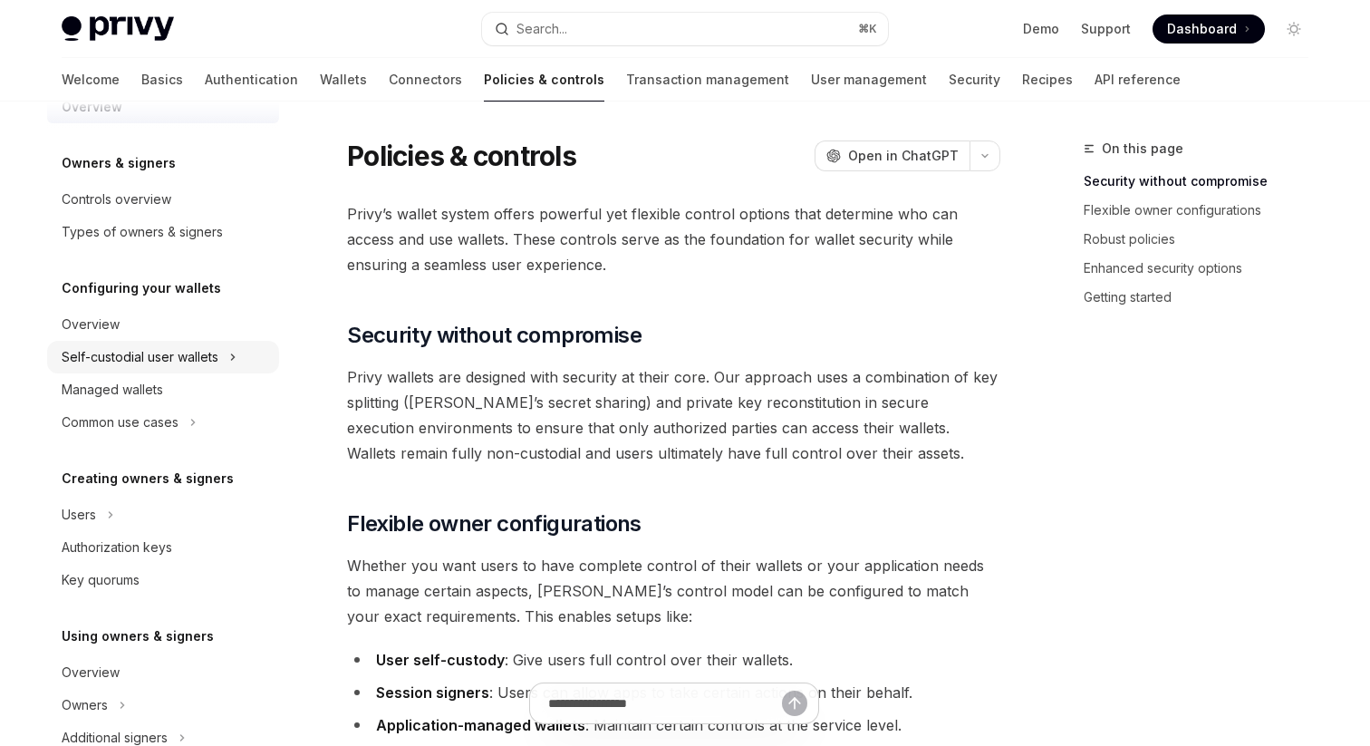
click at [177, 363] on div "Self-custodial user wallets" at bounding box center [140, 357] width 157 height 22
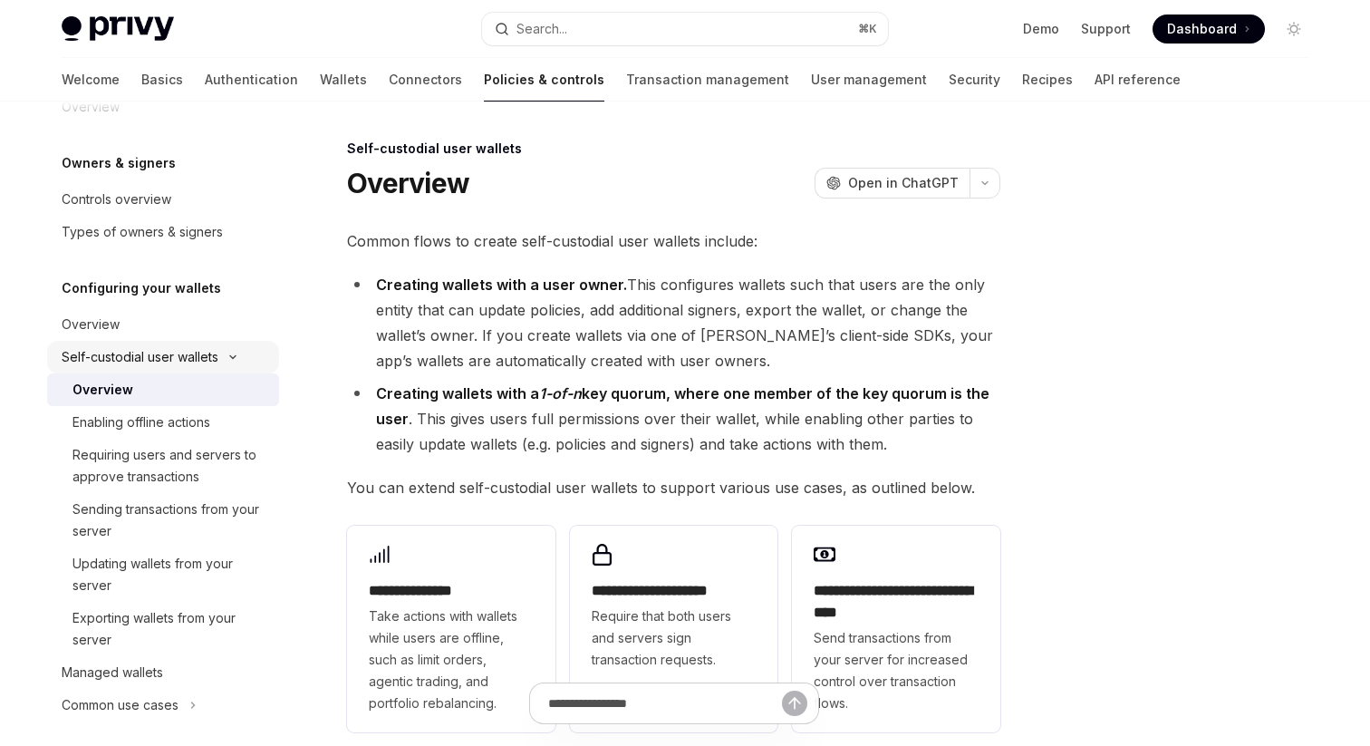
click at [194, 362] on div "Self-custodial user wallets" at bounding box center [140, 357] width 157 height 22
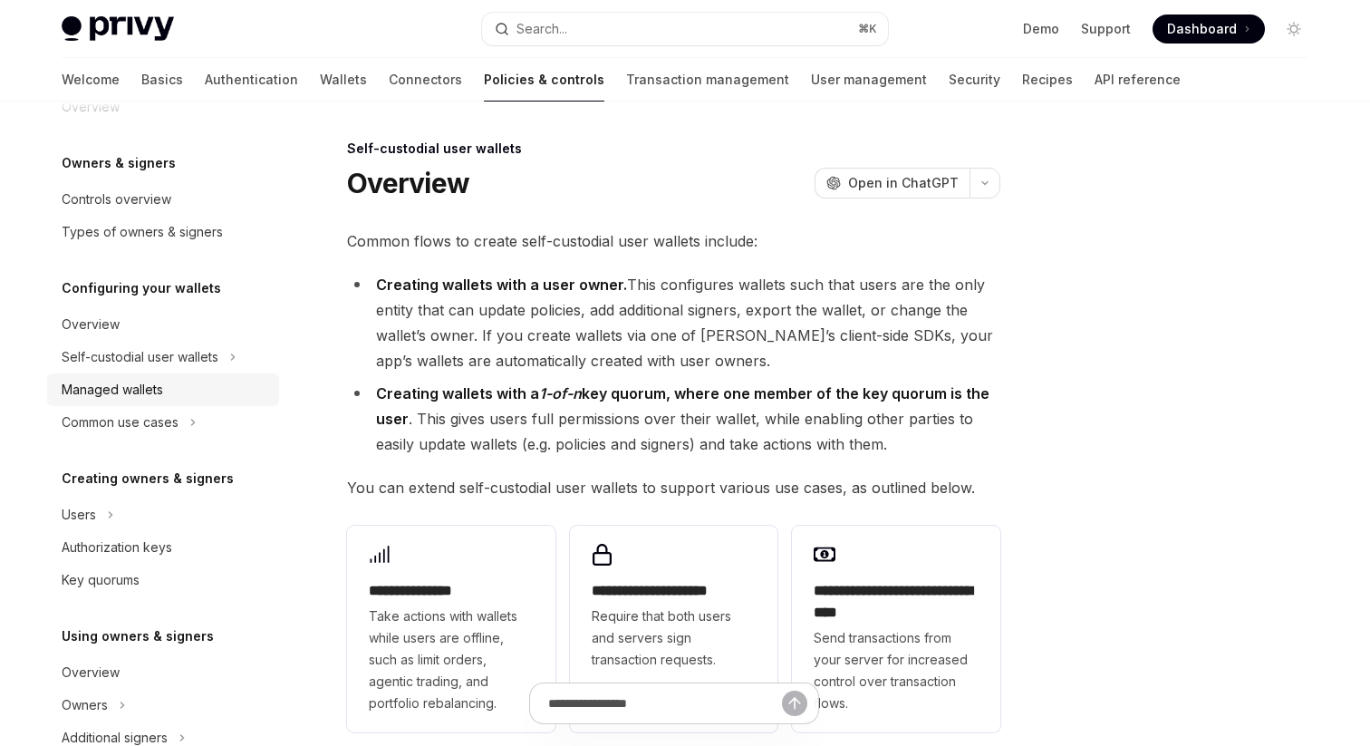
click at [186, 384] on div "Managed wallets" at bounding box center [165, 390] width 207 height 22
type textarea "*"
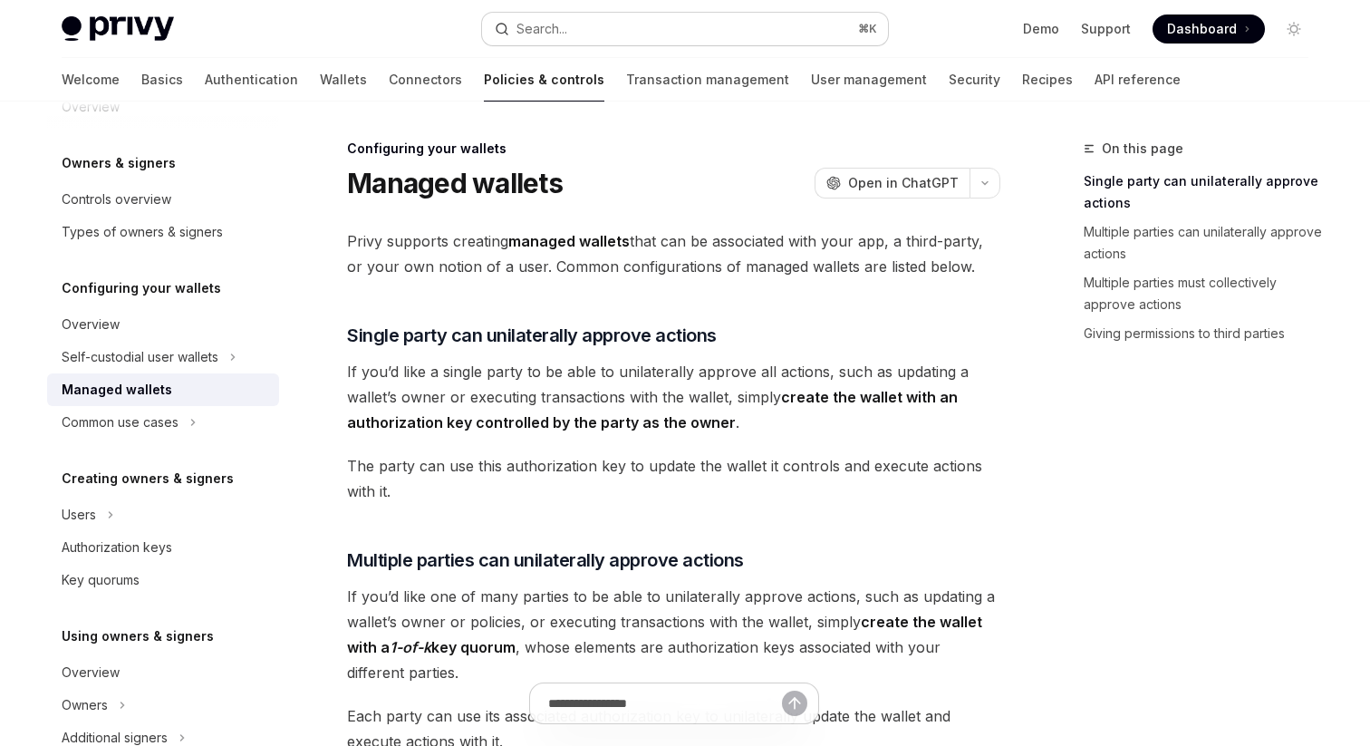
click at [550, 41] on button "Search... ⌘ K" at bounding box center [685, 29] width 406 height 33
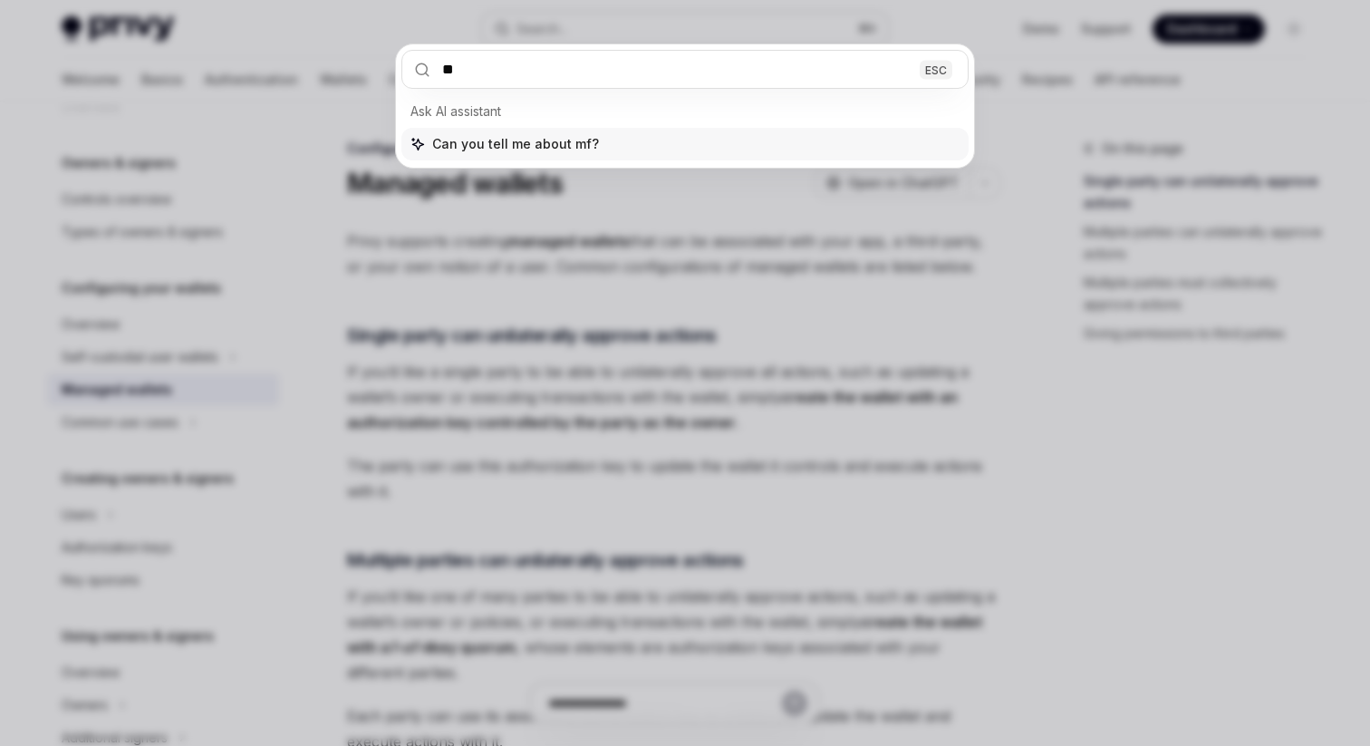
type input "***"
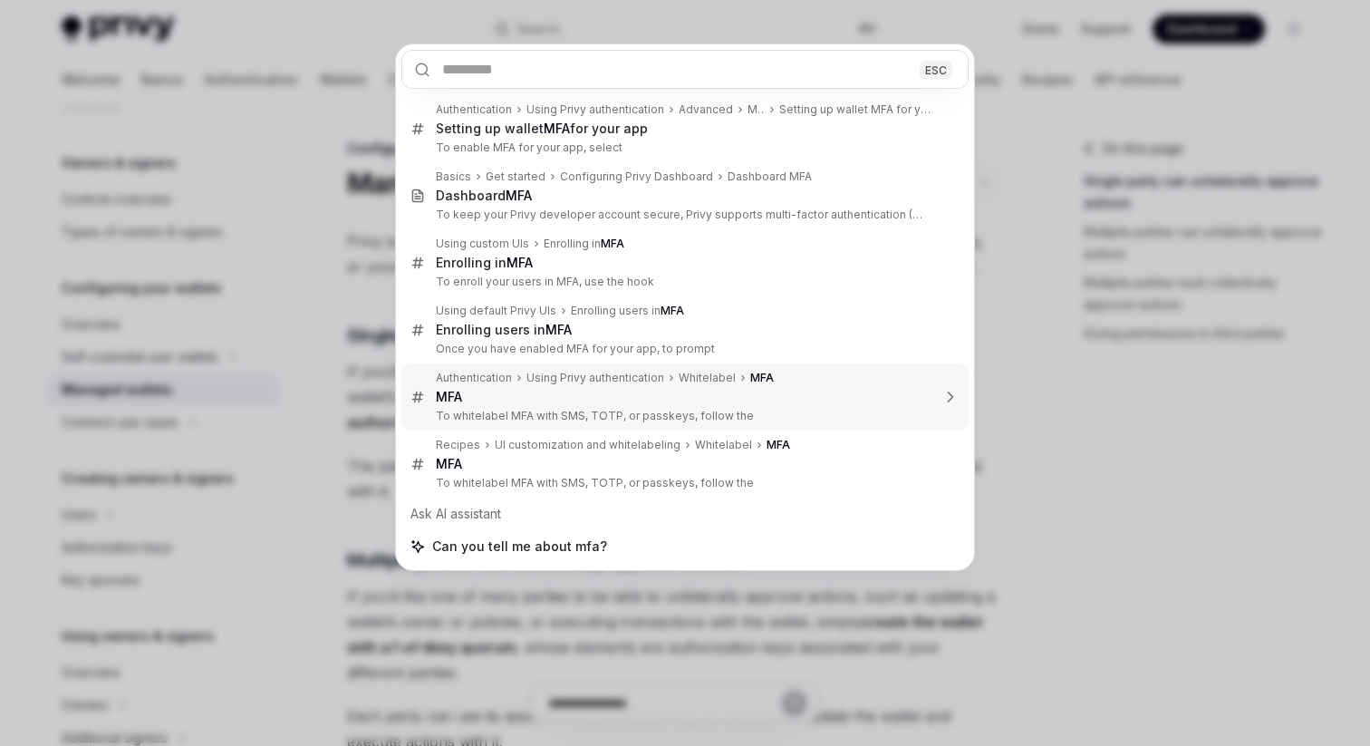
type textarea "*"
